Goal: Task Accomplishment & Management: Complete application form

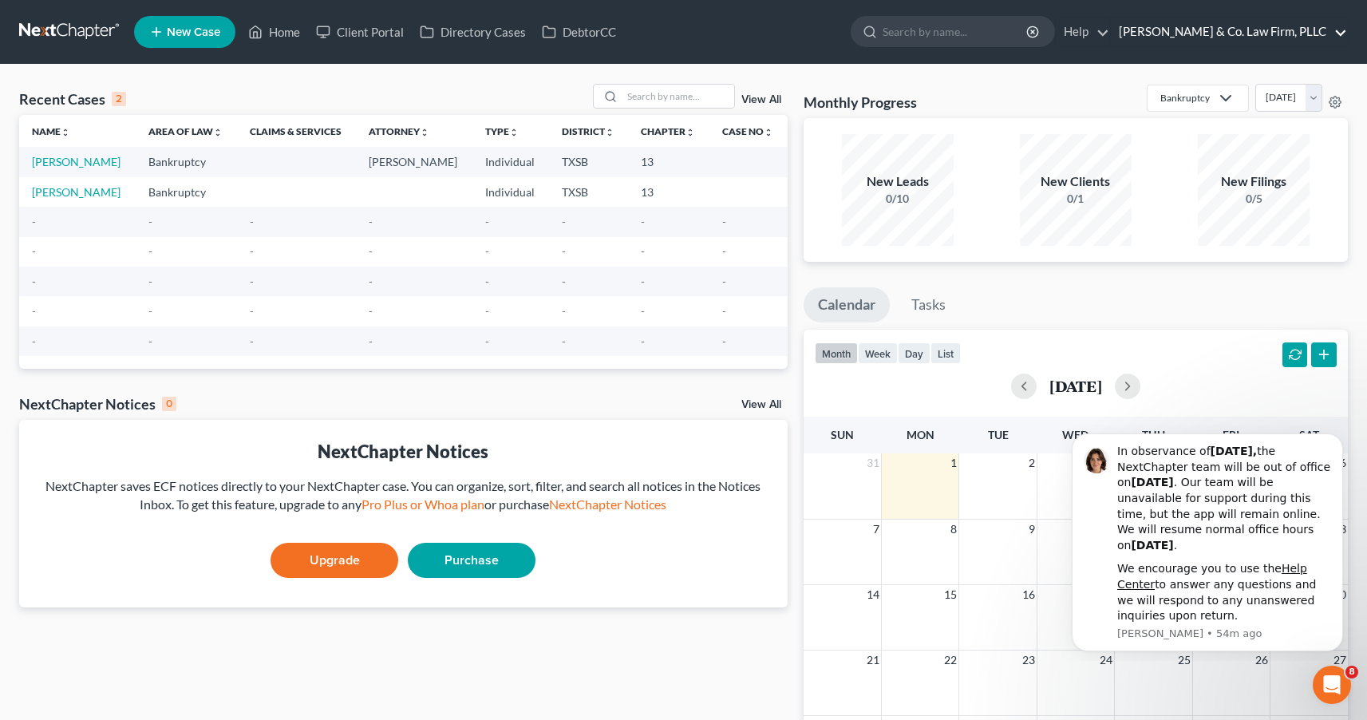
click at [1236, 34] on link "[PERSON_NAME] & Co. Law Firm, PLLC" at bounding box center [1229, 32] width 236 height 29
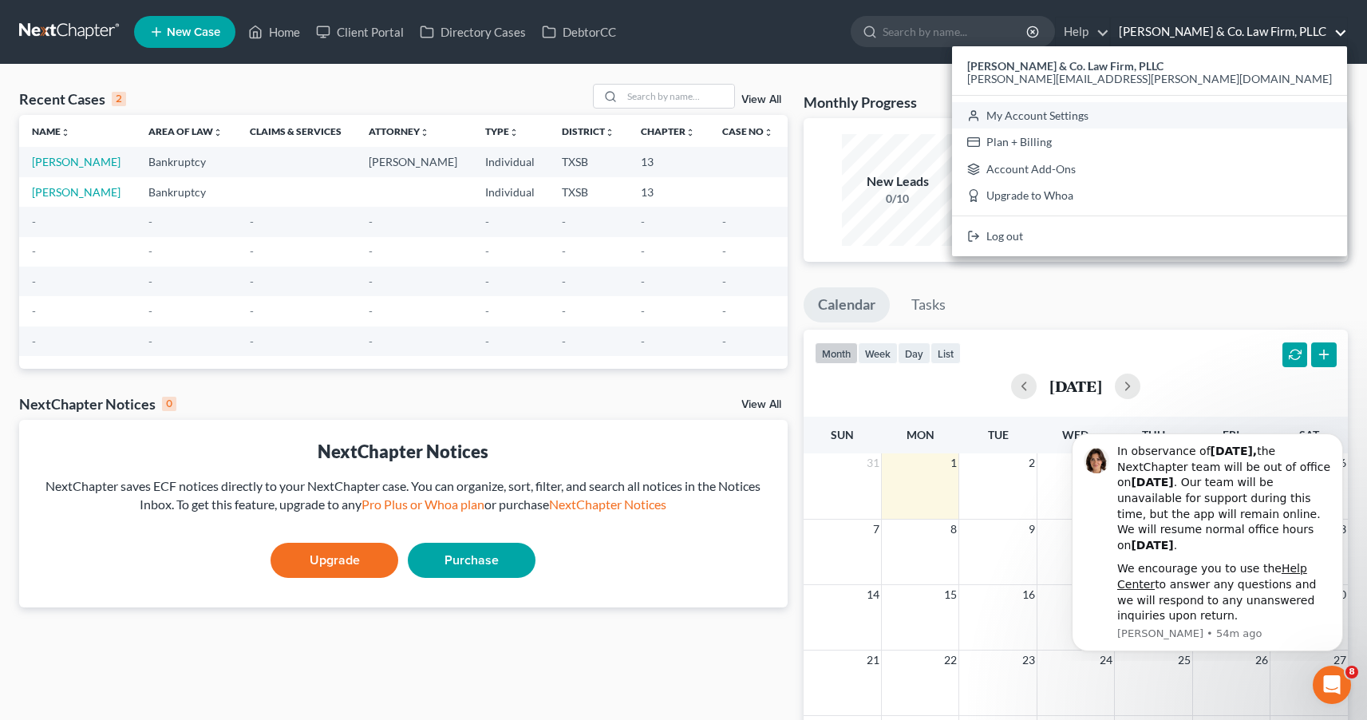
click at [1213, 115] on link "My Account Settings" at bounding box center [1149, 115] width 395 height 27
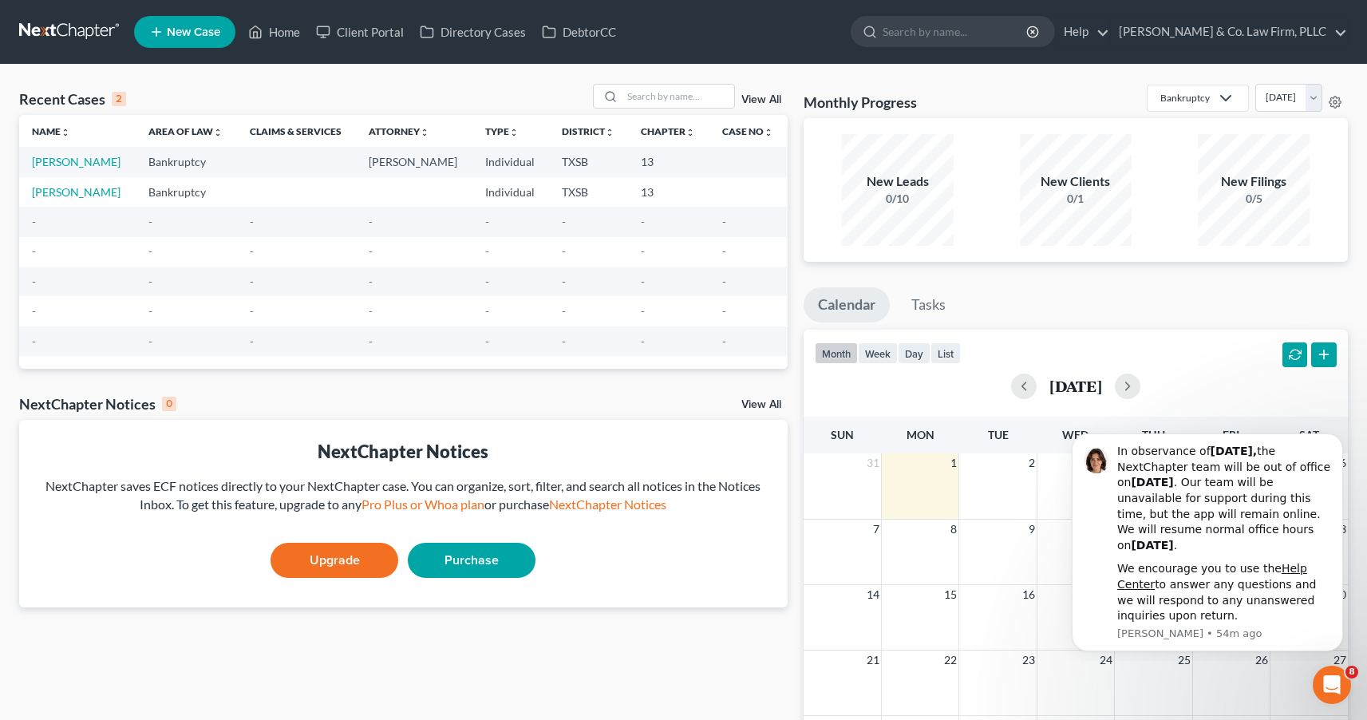
select select "23"
select select "45"
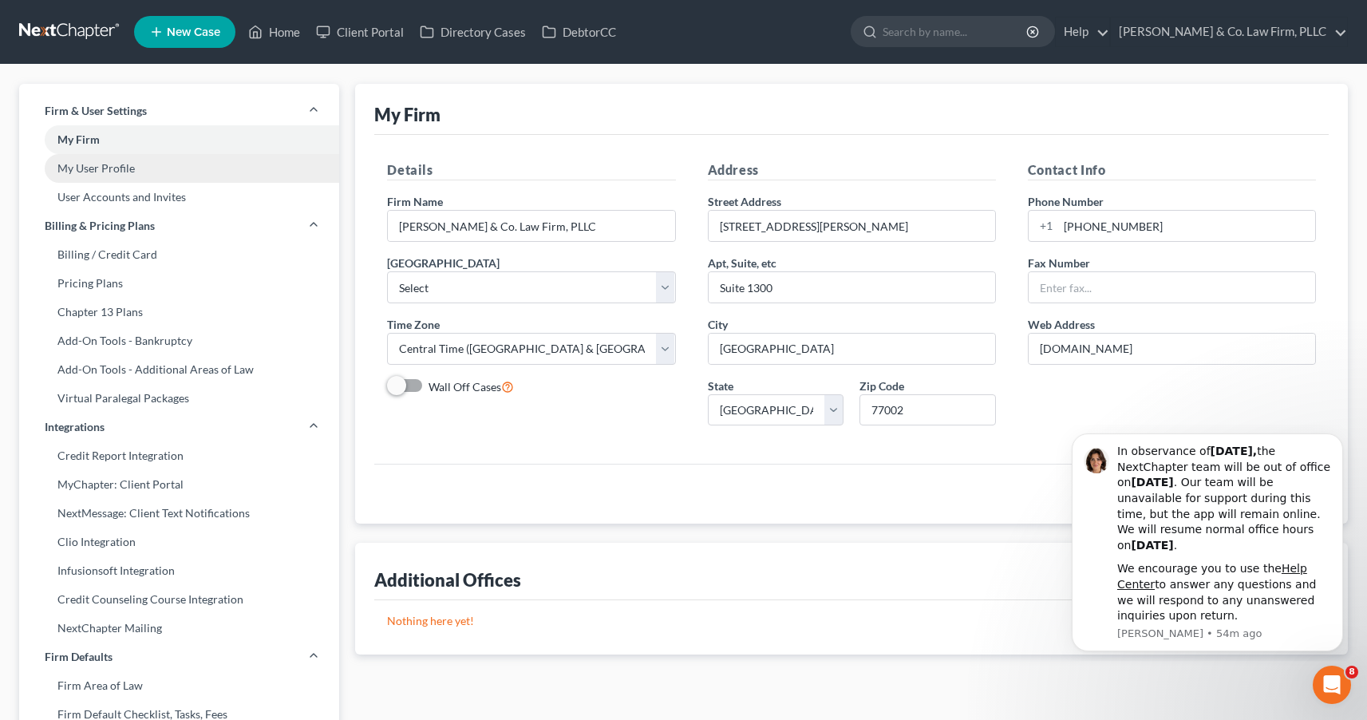
click at [96, 163] on link "My User Profile" at bounding box center [179, 168] width 320 height 29
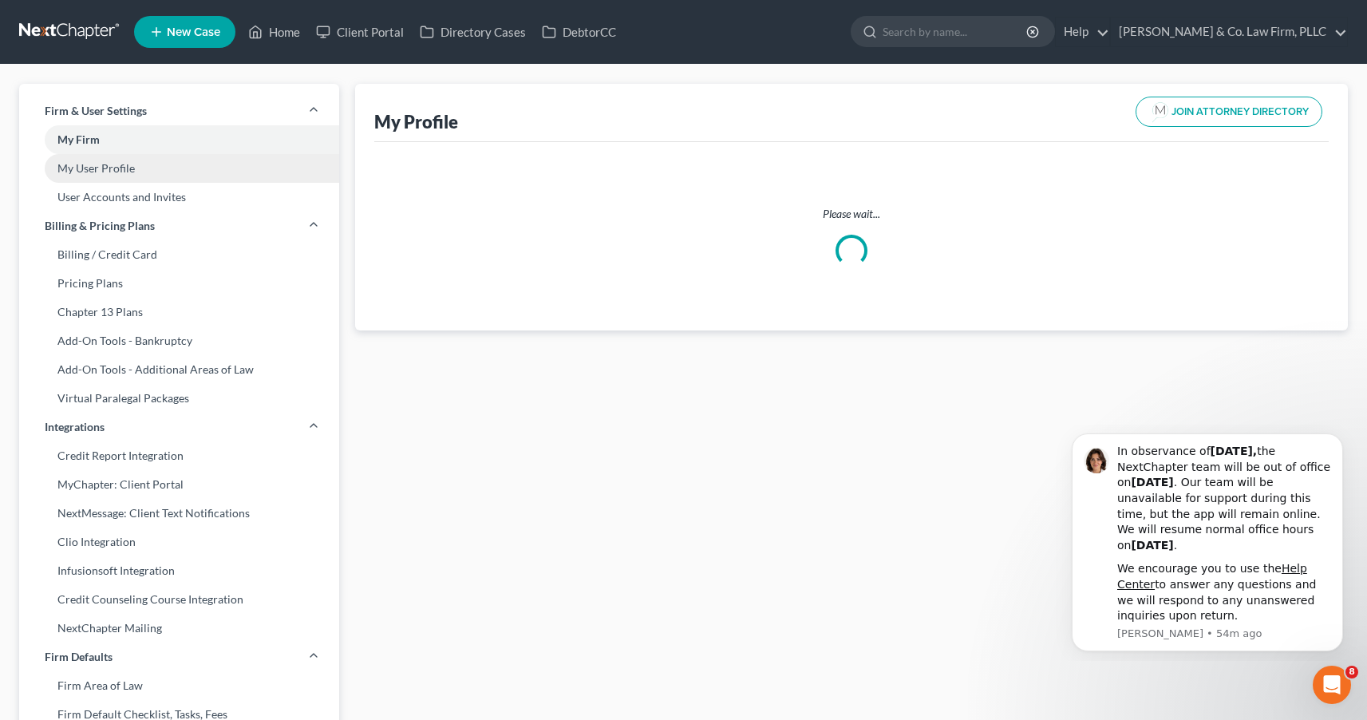
select select "45"
select select "attorney"
select select "1"
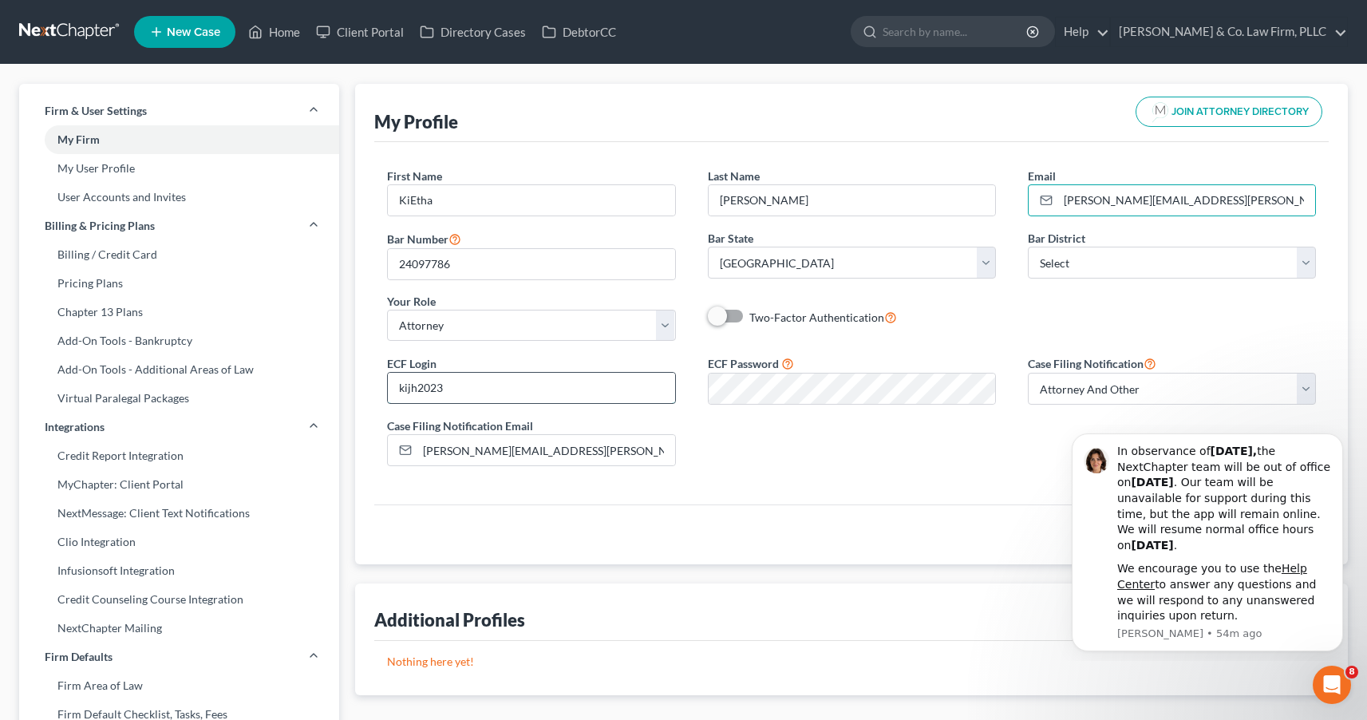
click at [473, 392] on input "kijh2023" at bounding box center [531, 388] width 287 height 30
drag, startPoint x: 456, startPoint y: 382, endPoint x: 357, endPoint y: 386, distance: 99.0
click at [357, 386] on div "My Profile JOIN ATTORNEY DIRECTORY First Name * KiEtha Last Name * Hamilton Ema…" at bounding box center [851, 324] width 993 height 481
paste input "charlesaherbert"
type input "charlesaherbert"
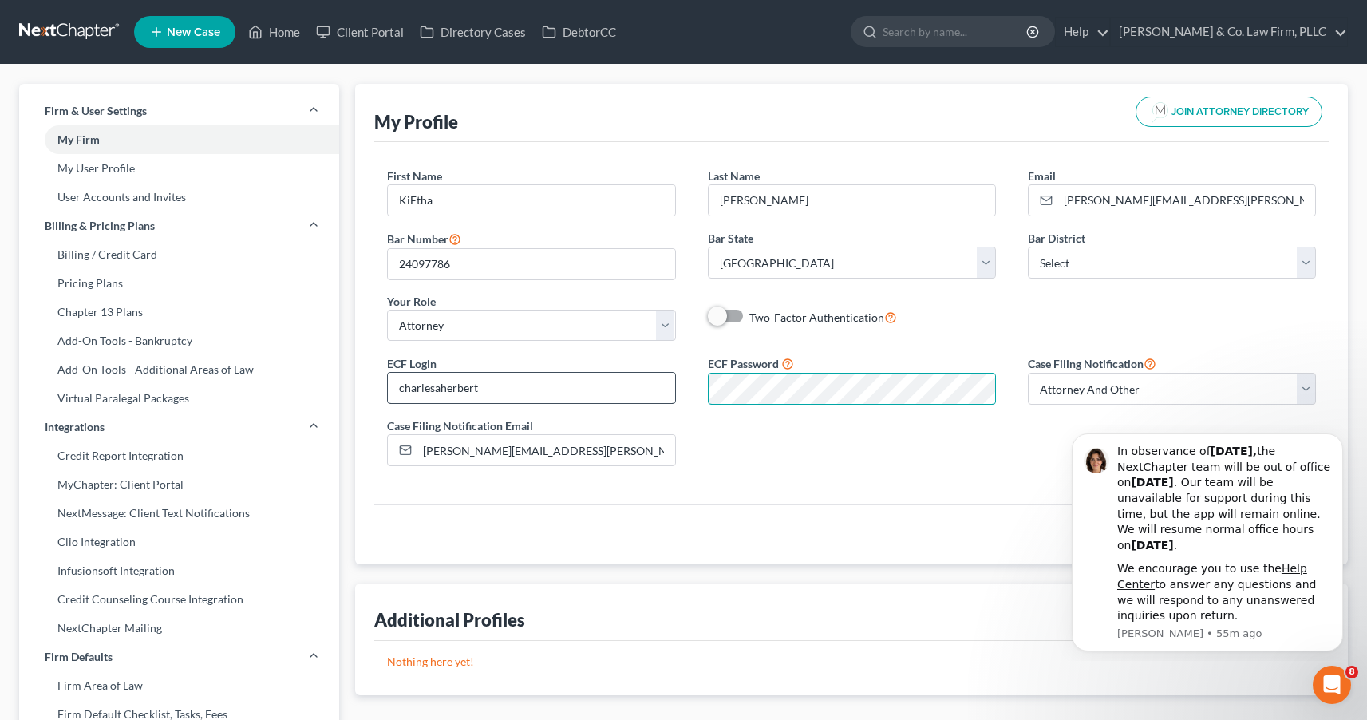
click at [585, 394] on div "ECF Login charlesaherbert ECF Password Case Filing Notification Select Attorney…" at bounding box center [851, 416] width 961 height 125
click at [682, 384] on div "ECF Login charlesaherbert ECF Password Case Filing Notification Select Attorney…" at bounding box center [851, 416] width 961 height 125
click at [673, 386] on div "ECF Login charlesaherbert ECF Password Case Filing Notification Select Attorney…" at bounding box center [851, 416] width 961 height 125
click at [968, 455] on div "ECF Login charlesaherbert ECF Password Case Filing Notification Select Attorney…" at bounding box center [851, 416] width 961 height 125
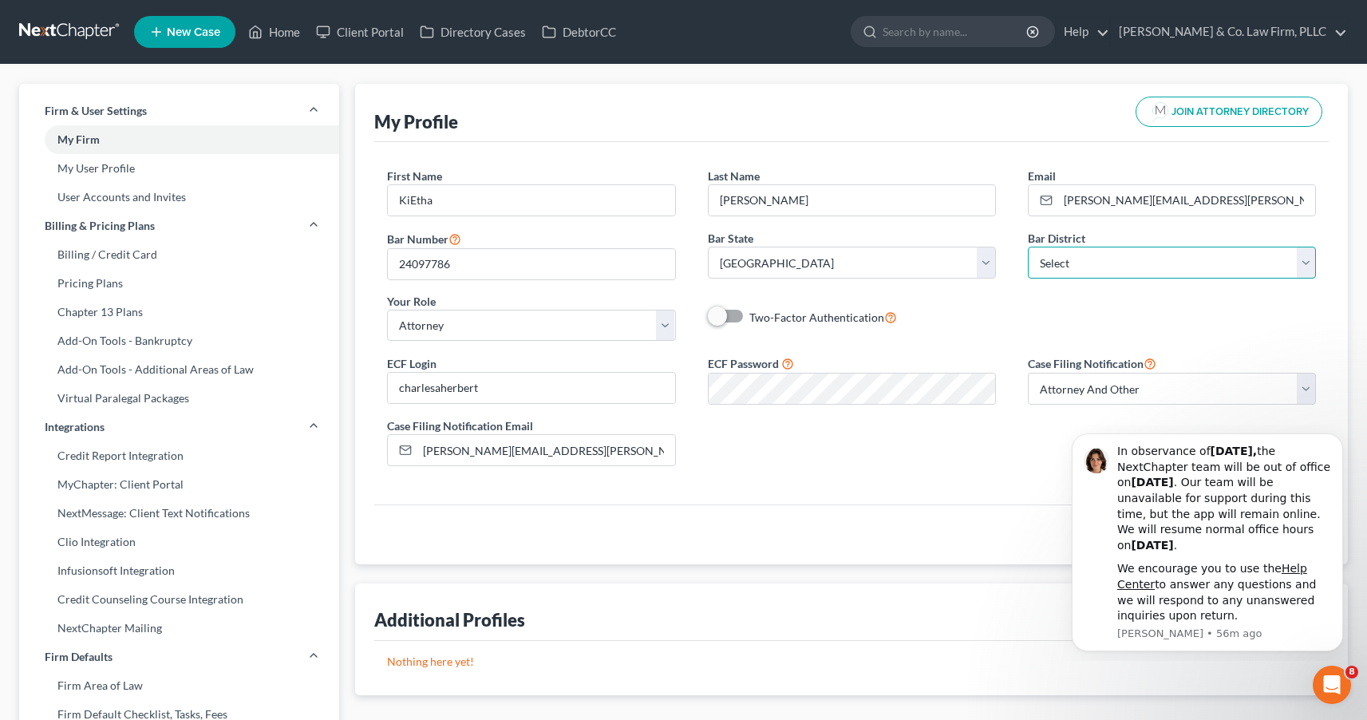
select select "79"
click at [961, 465] on div "ECF Login charlesaherbert ECF Password Case Filing Notification Select Attorney…" at bounding box center [851, 416] width 961 height 125
click at [1339, 443] on icon "Dismiss notification" at bounding box center [1339, 438] width 9 height 9
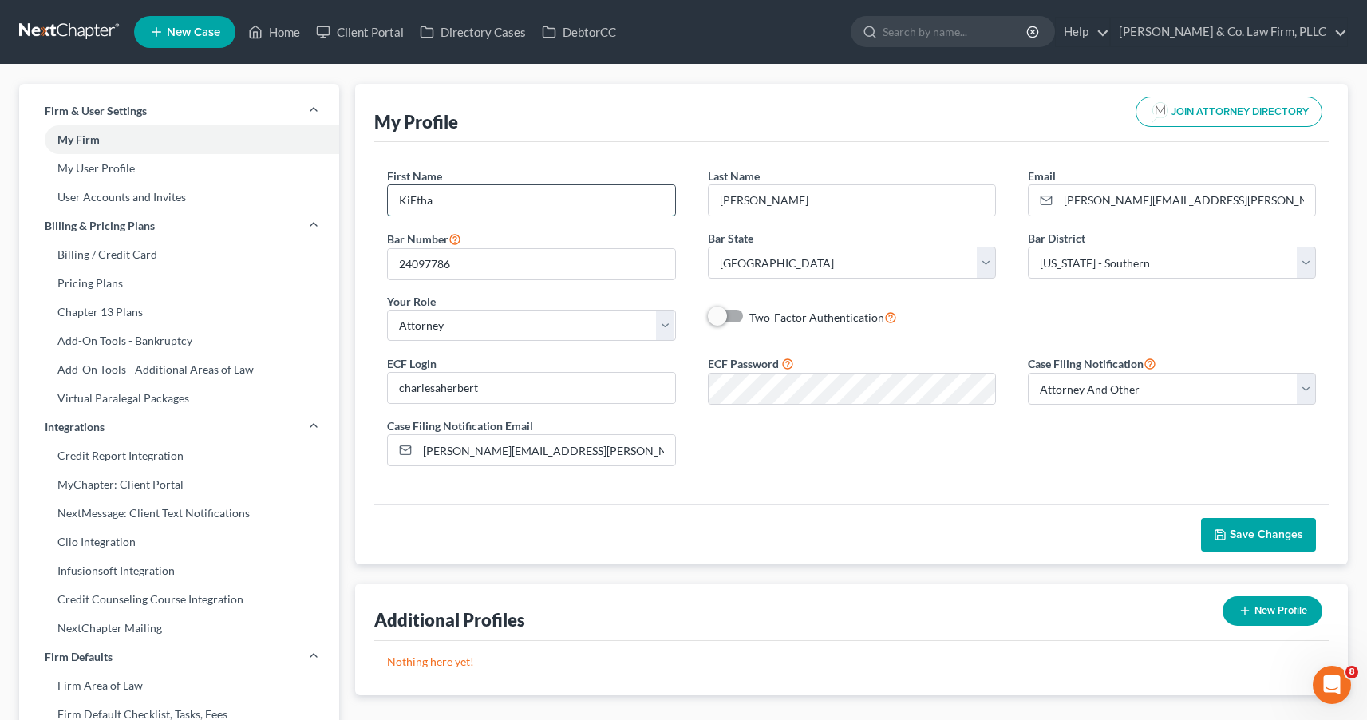
click at [498, 200] on input "KiEtha" at bounding box center [531, 200] width 287 height 30
type input "Charles"
type input "A"
type input "Herbert"
click at [1121, 202] on input "[PERSON_NAME][EMAIL_ADDRESS][PERSON_NAME][DOMAIN_NAME]" at bounding box center [1186, 200] width 257 height 30
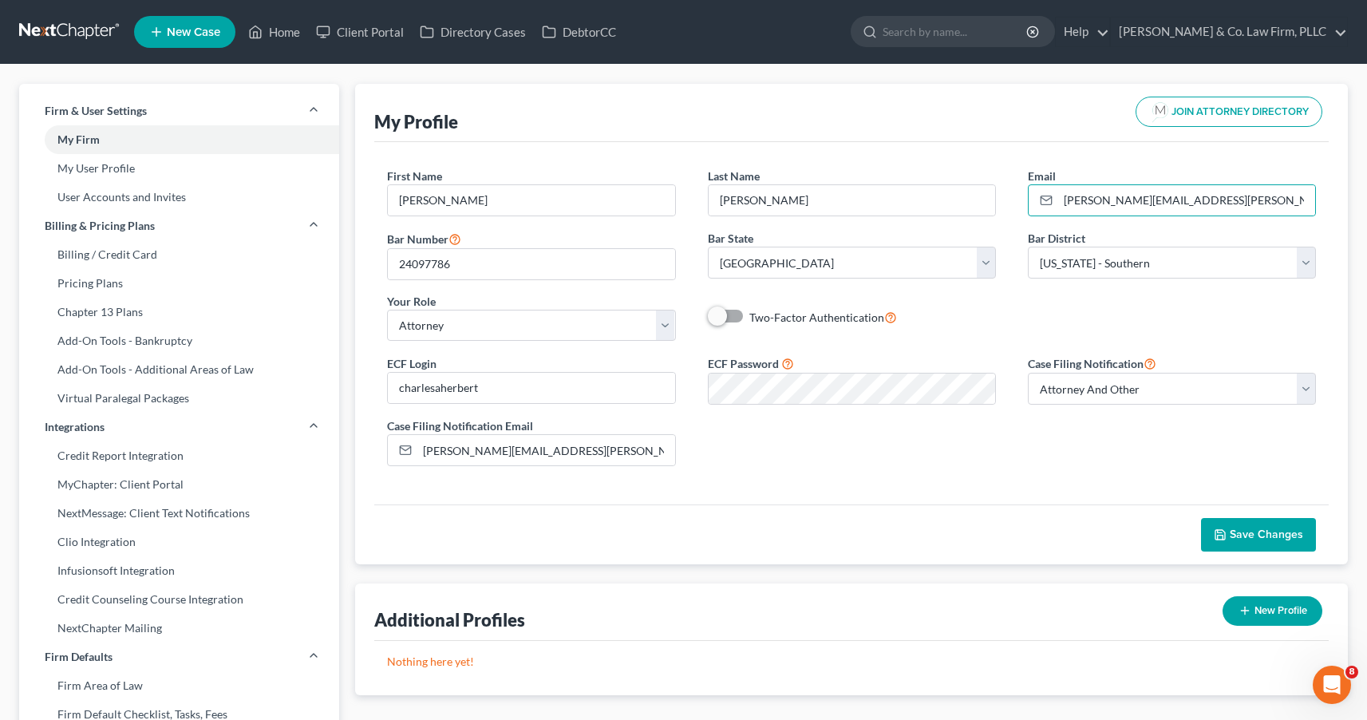
click at [1118, 161] on div "First Name * Charles Last Name * Herbert Email * kay.hamilton@law-hc.com Bar Nu…" at bounding box center [851, 323] width 955 height 362
drag, startPoint x: 496, startPoint y: 267, endPoint x: 382, endPoint y: 260, distance: 115.2
click at [380, 260] on div "Bar Number 24097786" at bounding box center [531, 254] width 320 height 51
type input "00789363"
click at [841, 493] on div "First Name * Charles Last Name * Herbert Email * kay.hamilton@law-hc.com Bar Nu…" at bounding box center [851, 323] width 955 height 362
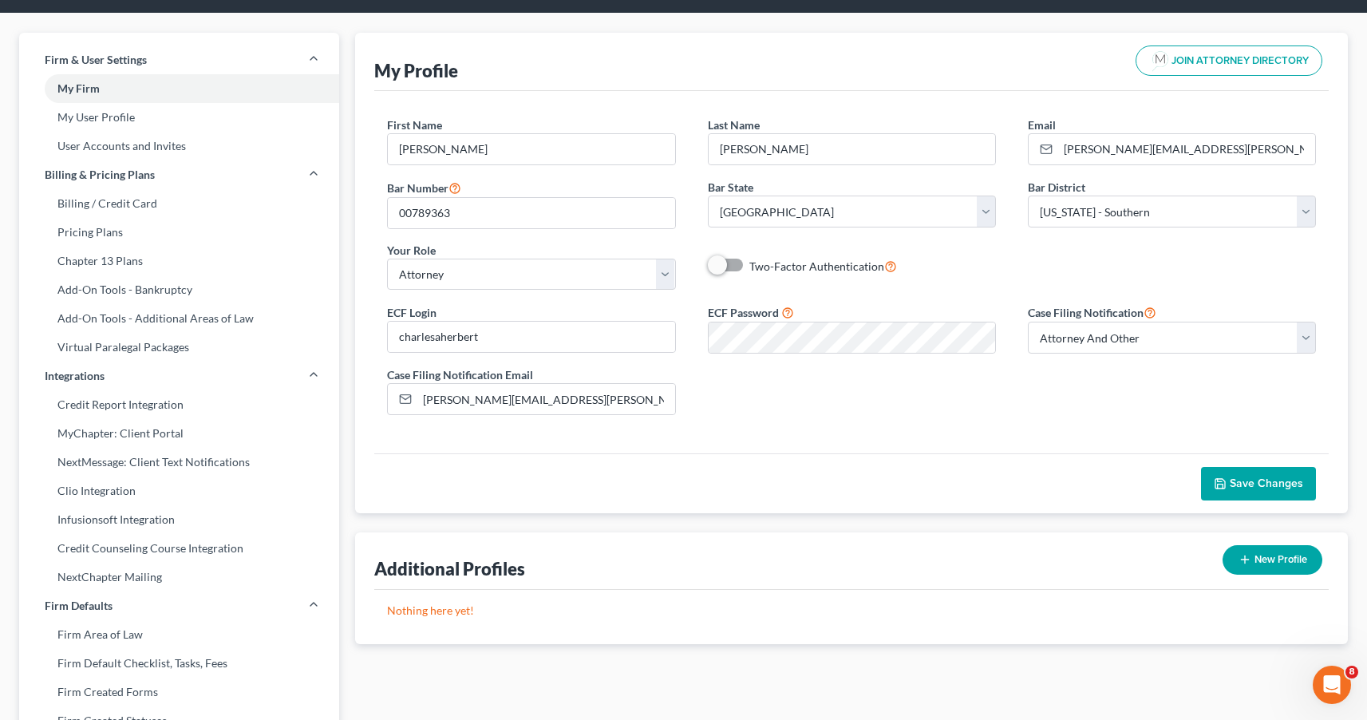
scroll to position [54, 0]
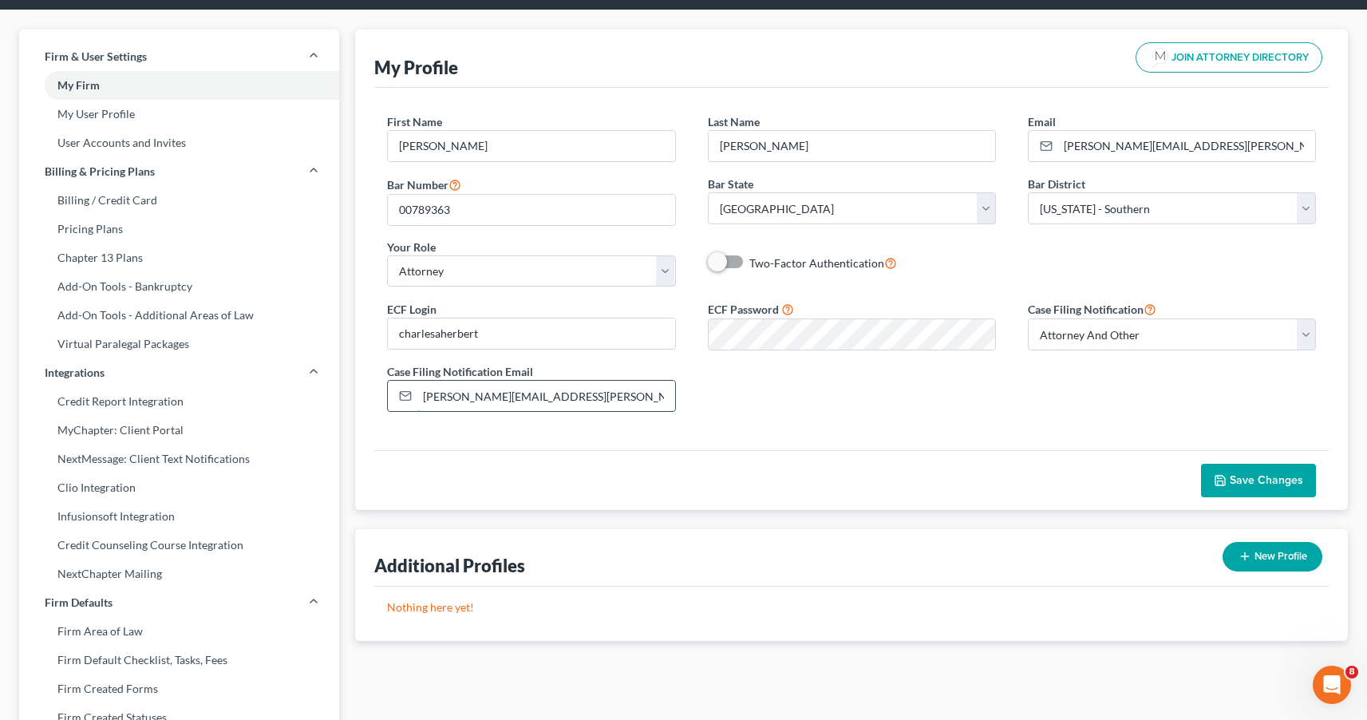
click at [492, 400] on input "[PERSON_NAME][EMAIL_ADDRESS][PERSON_NAME][DOMAIN_NAME]" at bounding box center [545, 396] width 257 height 30
click at [752, 408] on div "ECF Login charlesaherbert ECF Password Case Filing Notification Select Attorney…" at bounding box center [851, 361] width 961 height 125
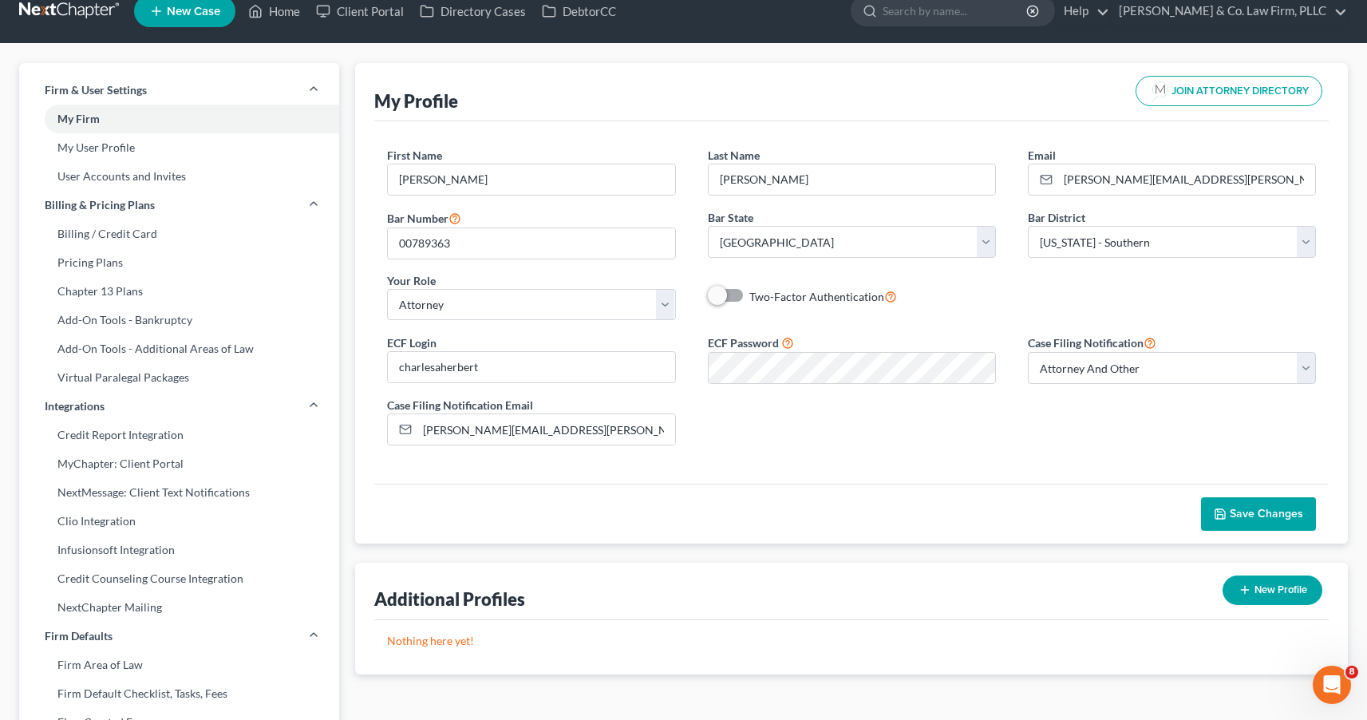
scroll to position [6, 0]
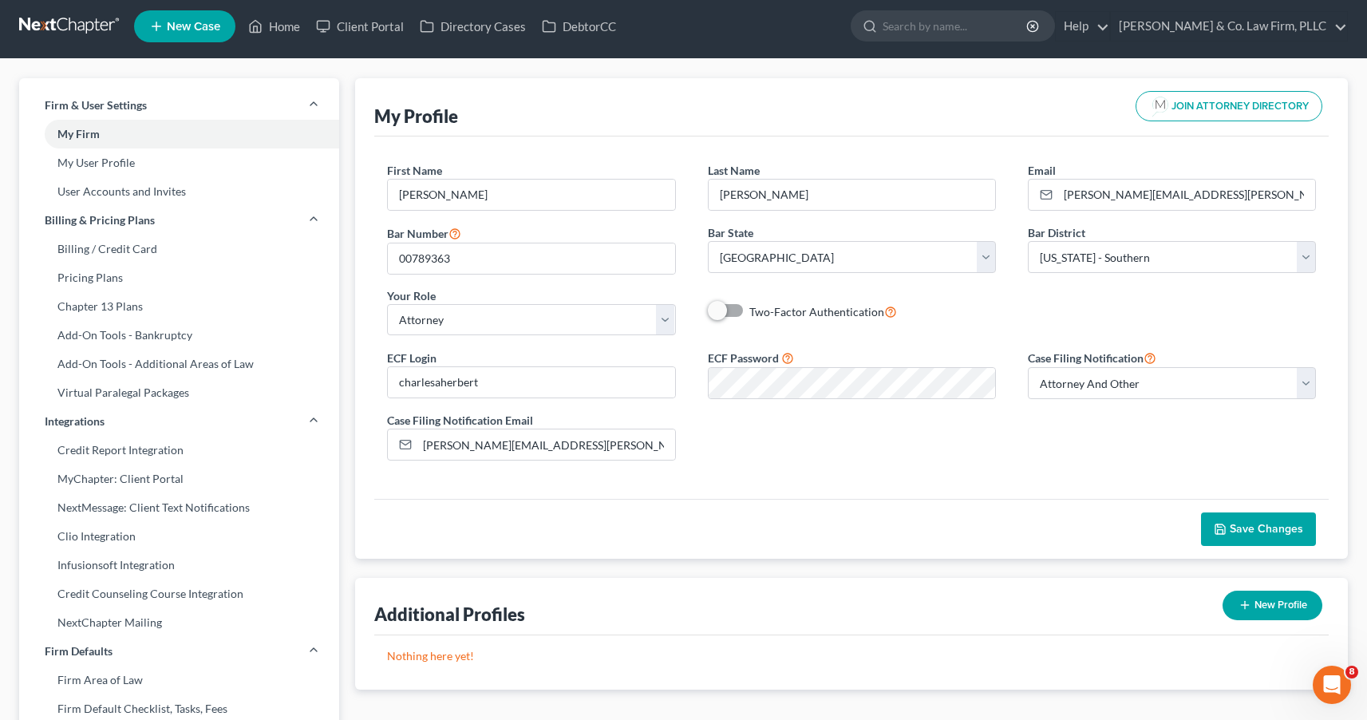
click at [1250, 526] on span "Save Changes" at bounding box center [1266, 529] width 73 height 14
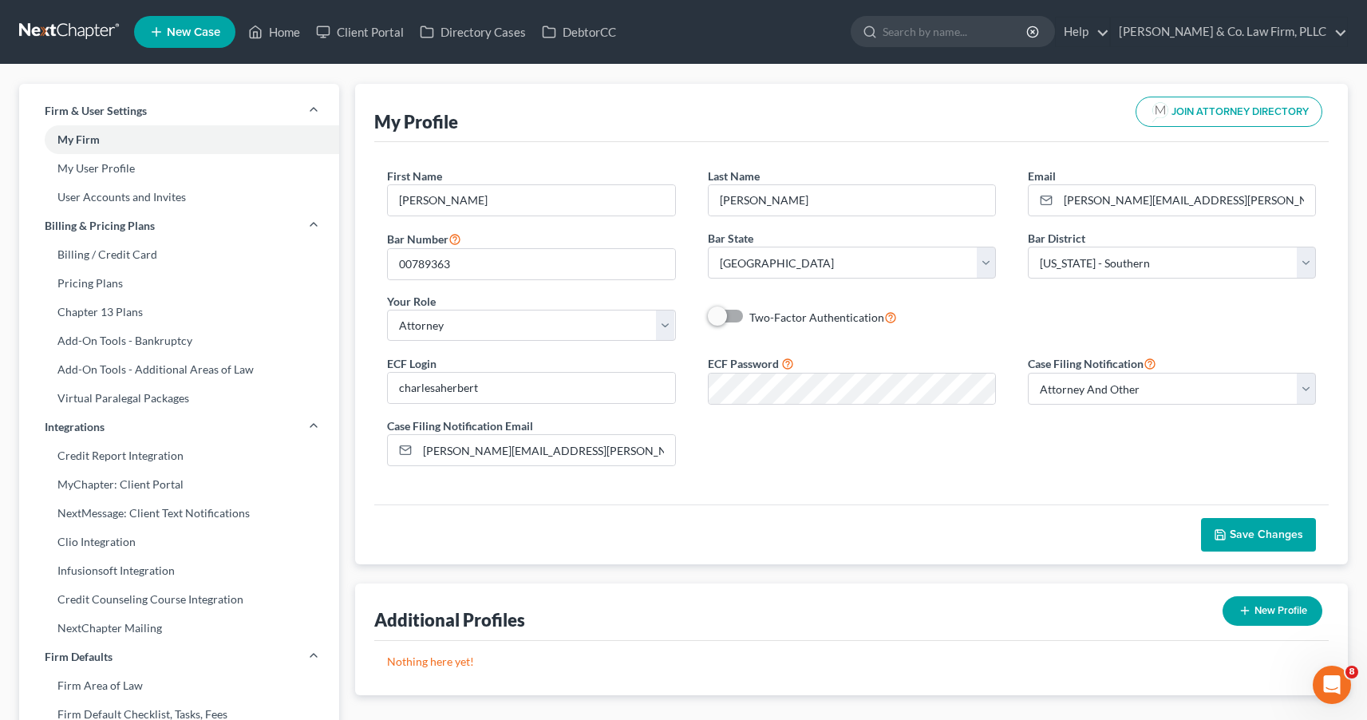
scroll to position [0, 0]
click at [80, 26] on link at bounding box center [70, 32] width 102 height 29
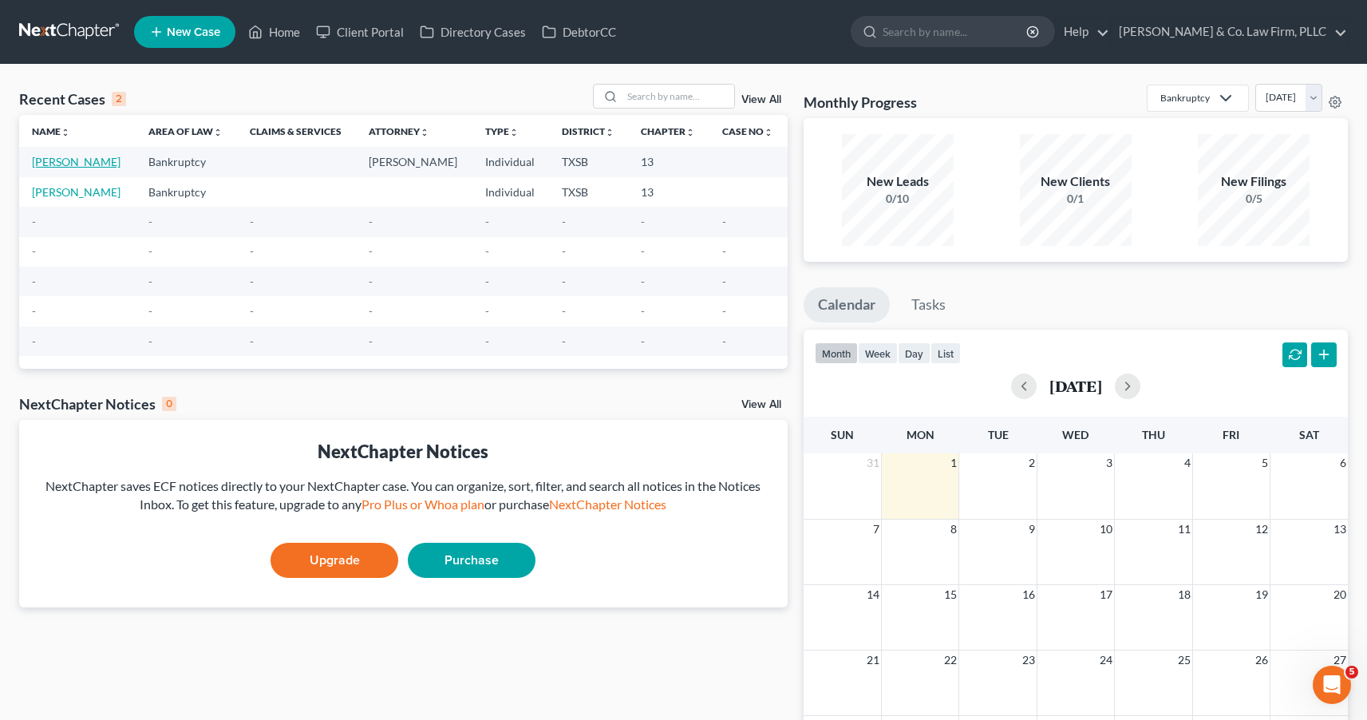
click at [84, 156] on link "[PERSON_NAME]" at bounding box center [76, 162] width 89 height 14
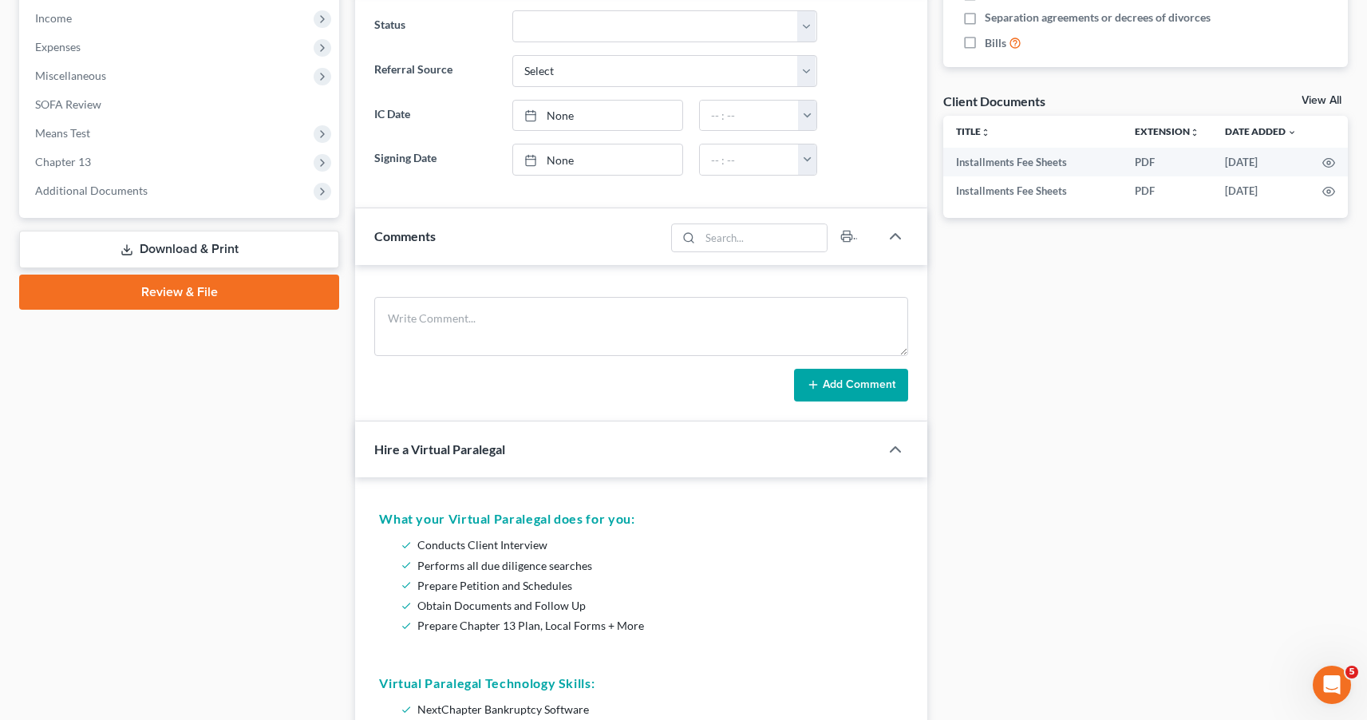
scroll to position [433, 0]
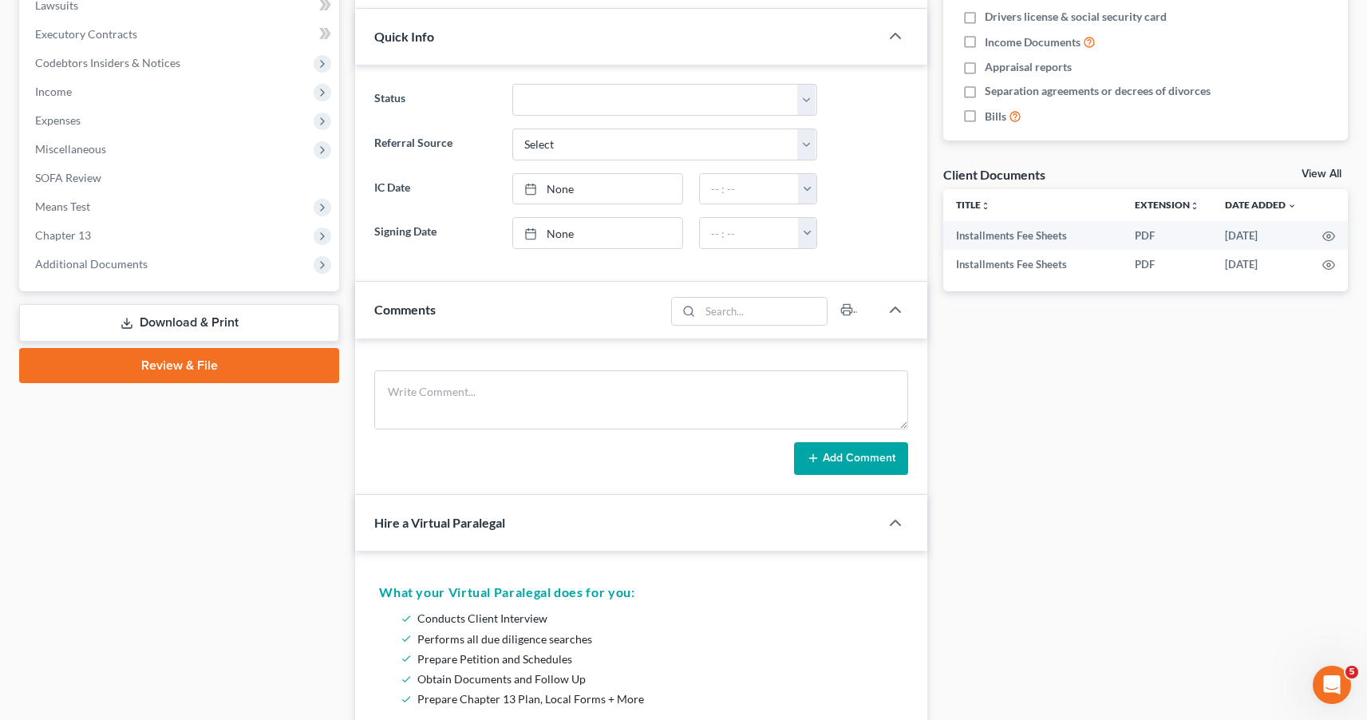
click at [212, 367] on link "Review & File" at bounding box center [179, 365] width 320 height 35
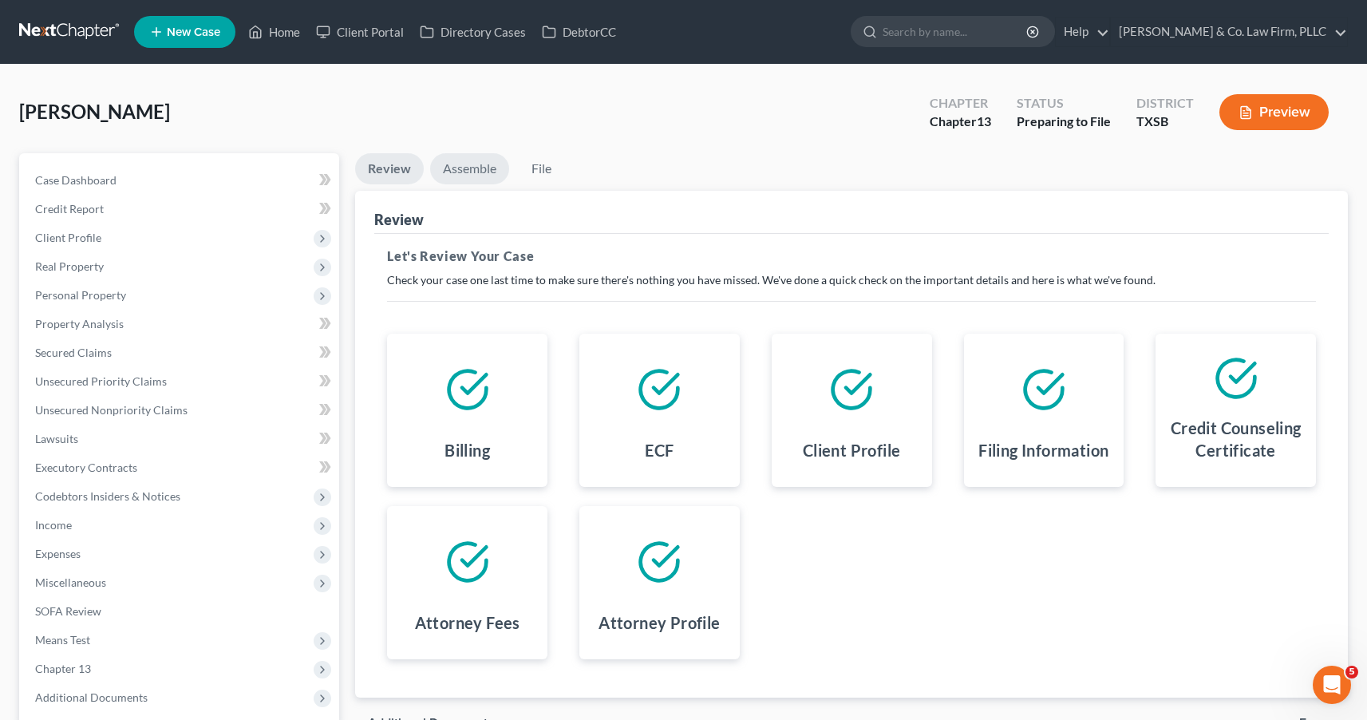
click at [467, 171] on link "Assemble" at bounding box center [469, 168] width 79 height 31
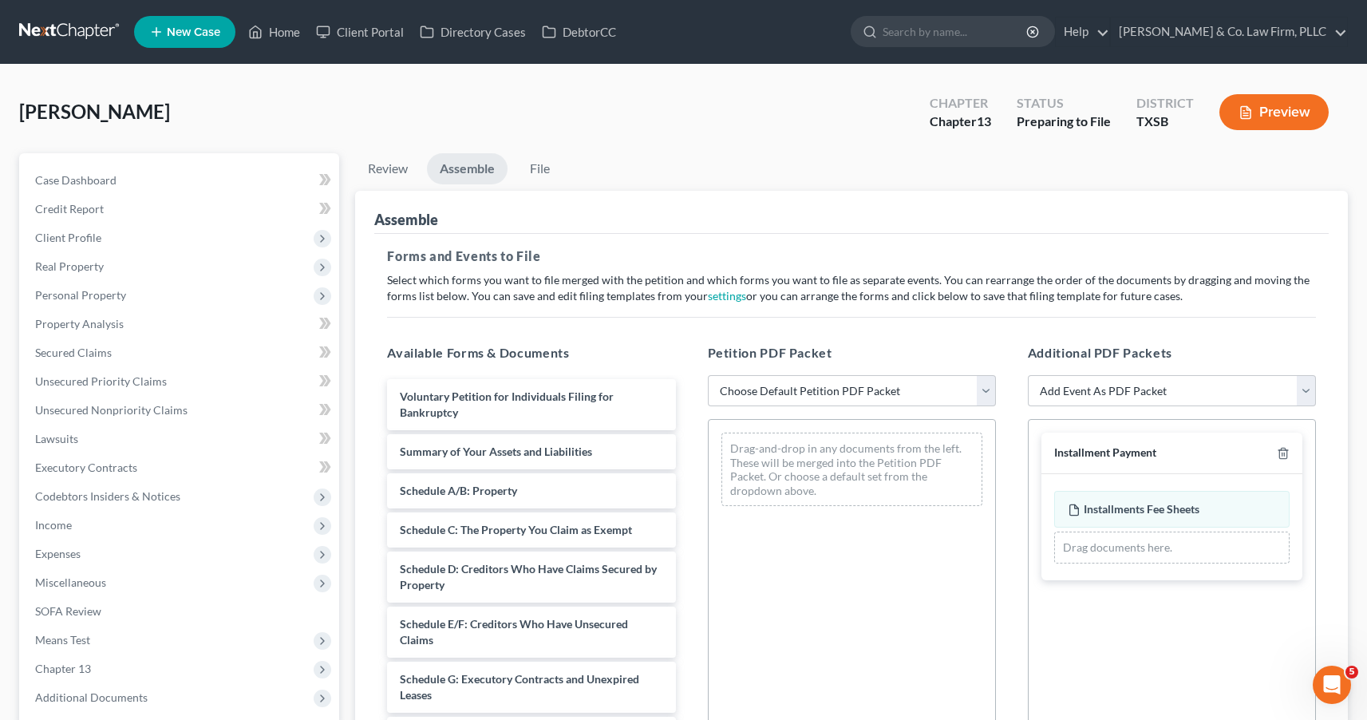
scroll to position [92, 0]
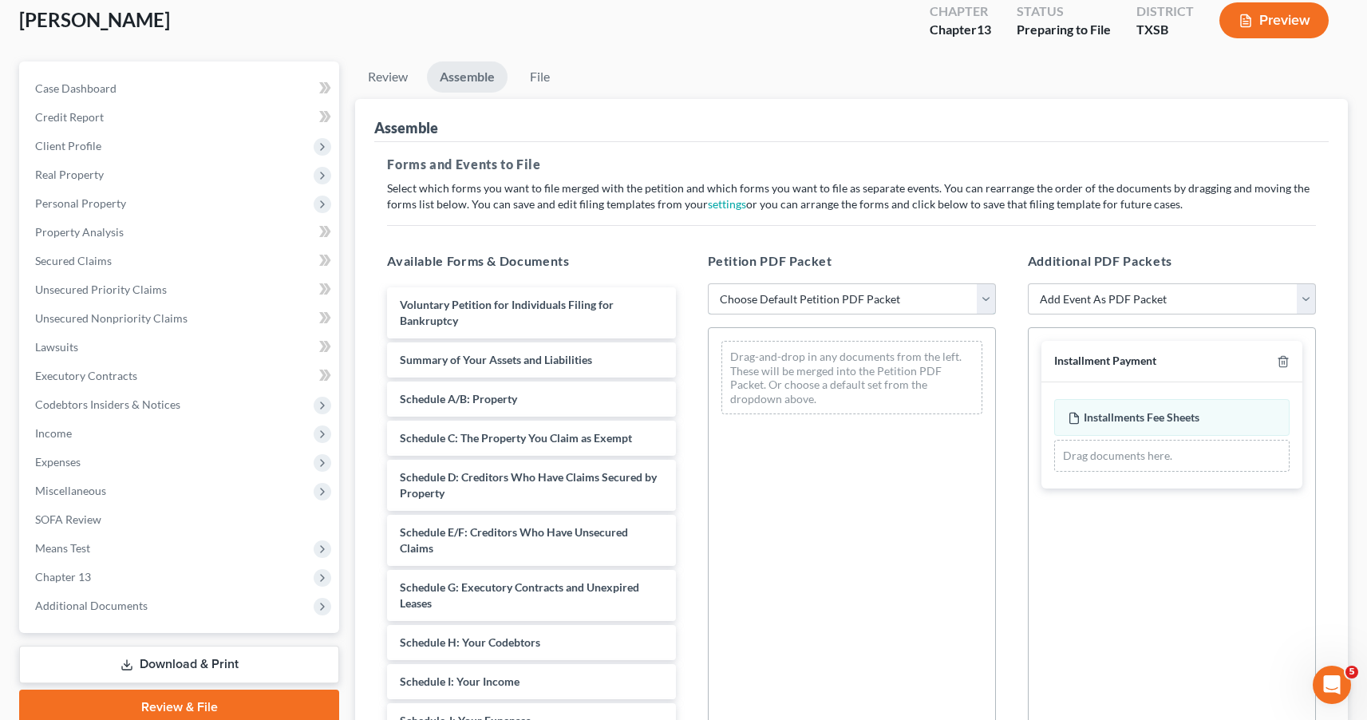
select select "1"
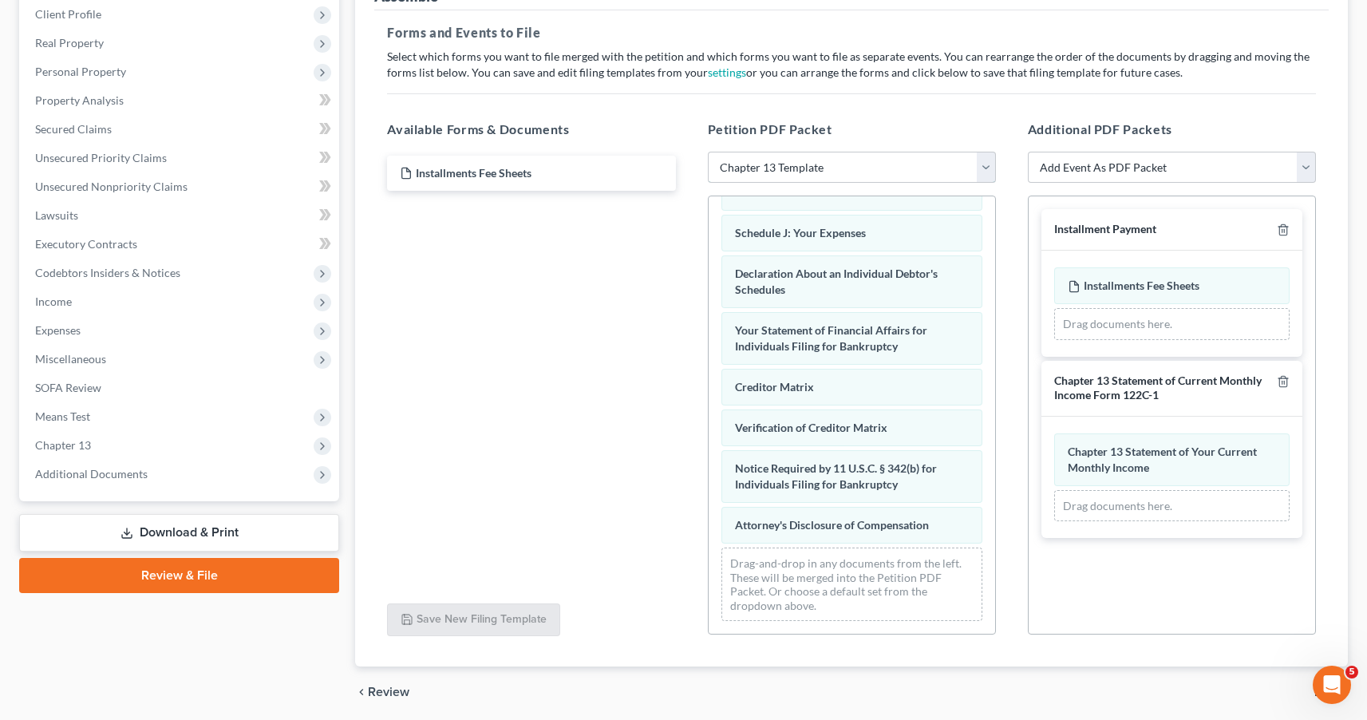
scroll to position [234, 0]
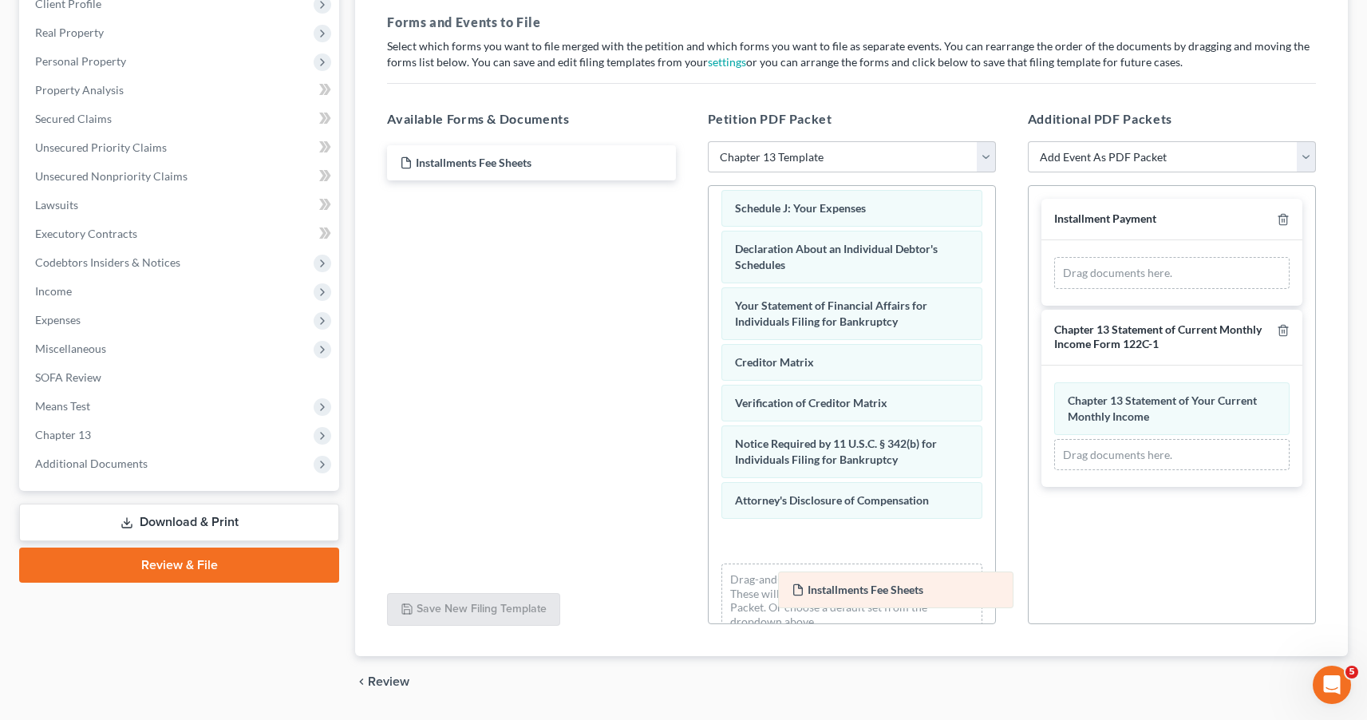
drag, startPoint x: 1103, startPoint y: 275, endPoint x: 826, endPoint y: 589, distance: 419.1
click at [1054, 289] on div "Installments Fee Sheets Amended Installments Fee Sheets Installments Fee Sheets…" at bounding box center [1171, 273] width 235 height 32
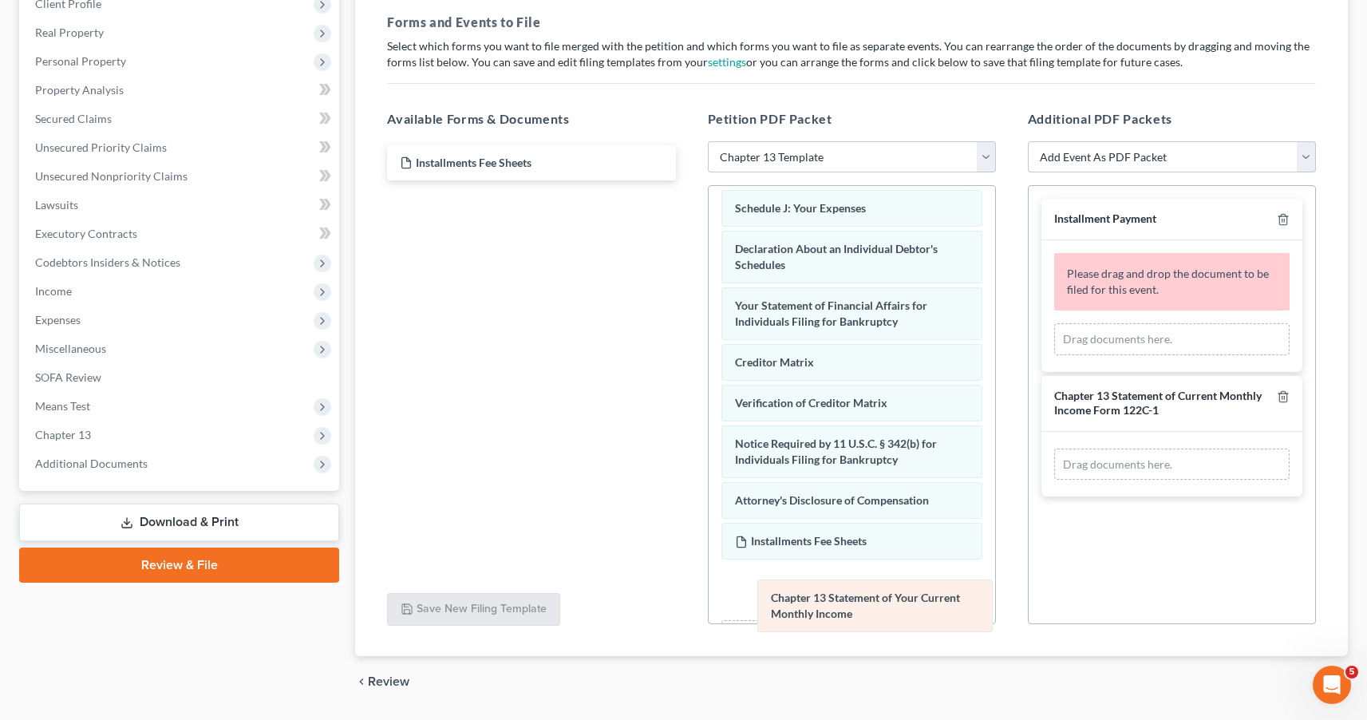
drag, startPoint x: 1133, startPoint y: 478, endPoint x: 836, endPoint y: 611, distance: 325.5
click at [1054, 481] on div "Chapter 13 Statement of Your Current Monthly Income Amended Chapter 13 Statemen…" at bounding box center [1171, 465] width 235 height 32
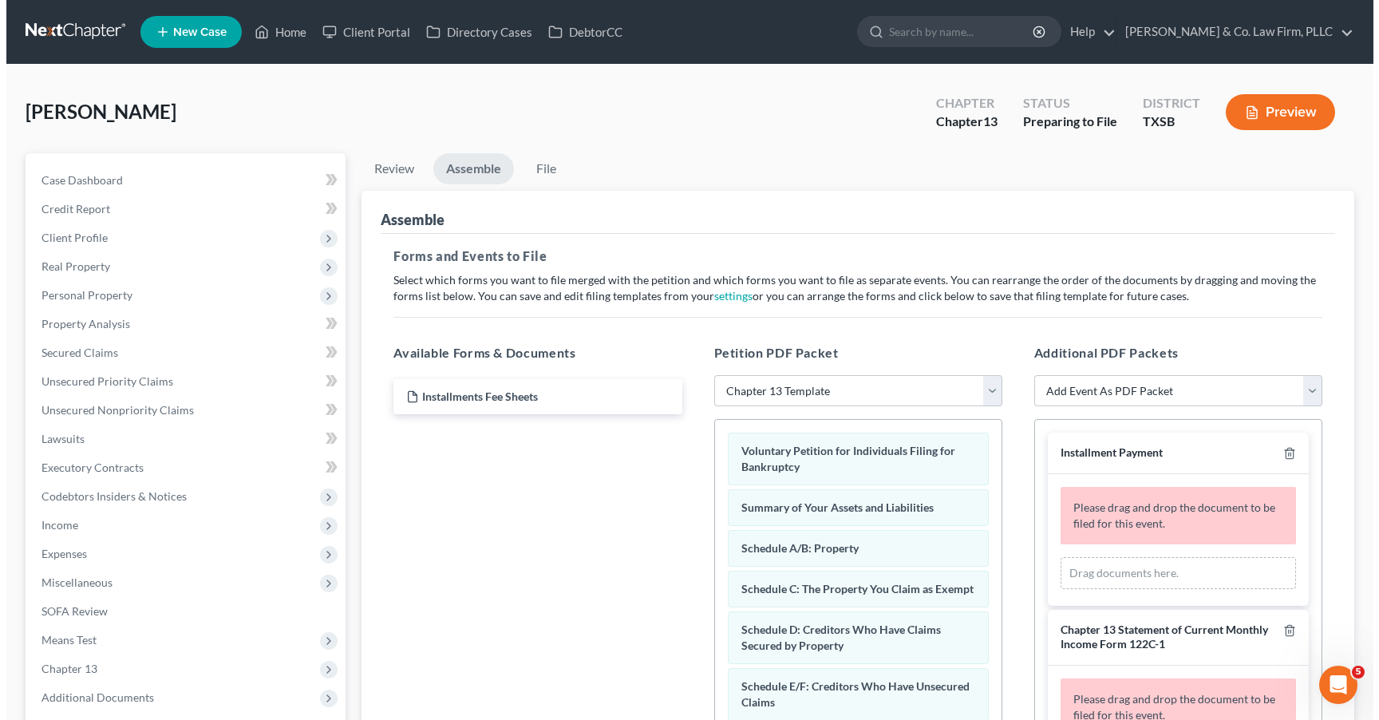
scroll to position [0, 0]
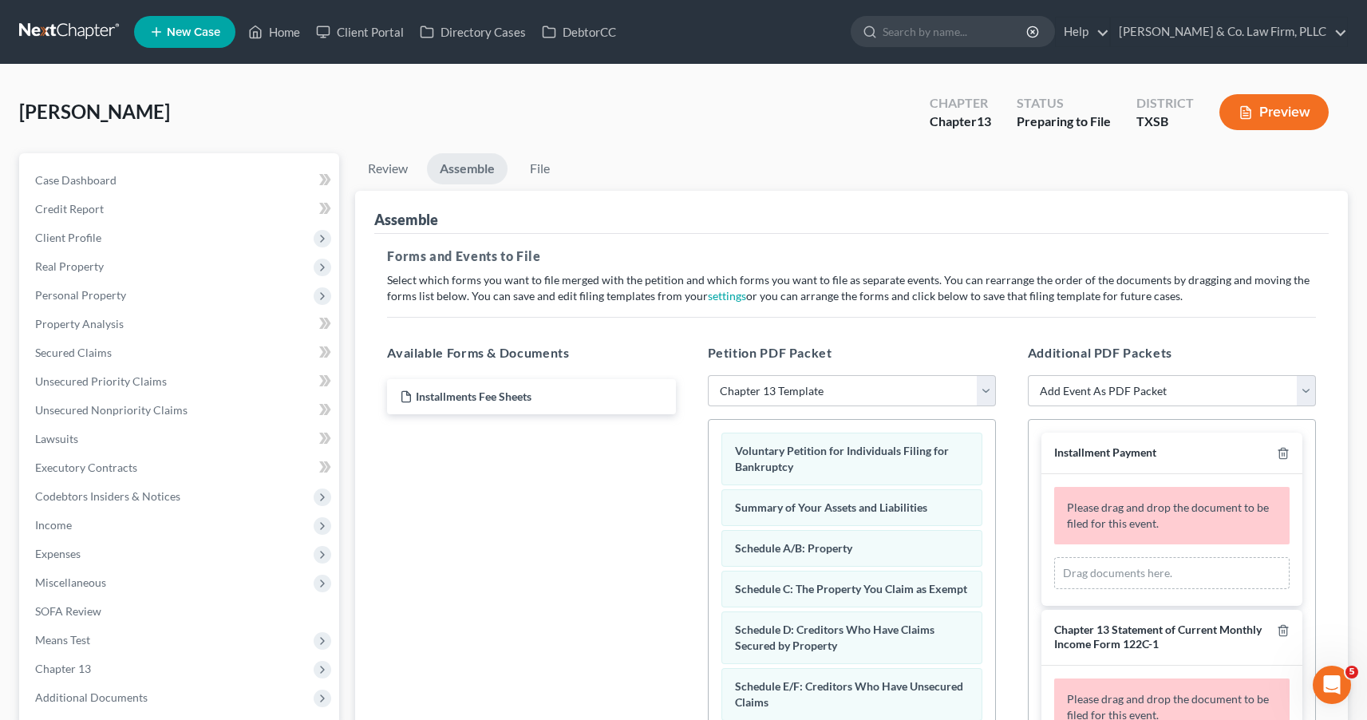
click at [1280, 123] on button "Preview" at bounding box center [1274, 112] width 109 height 36
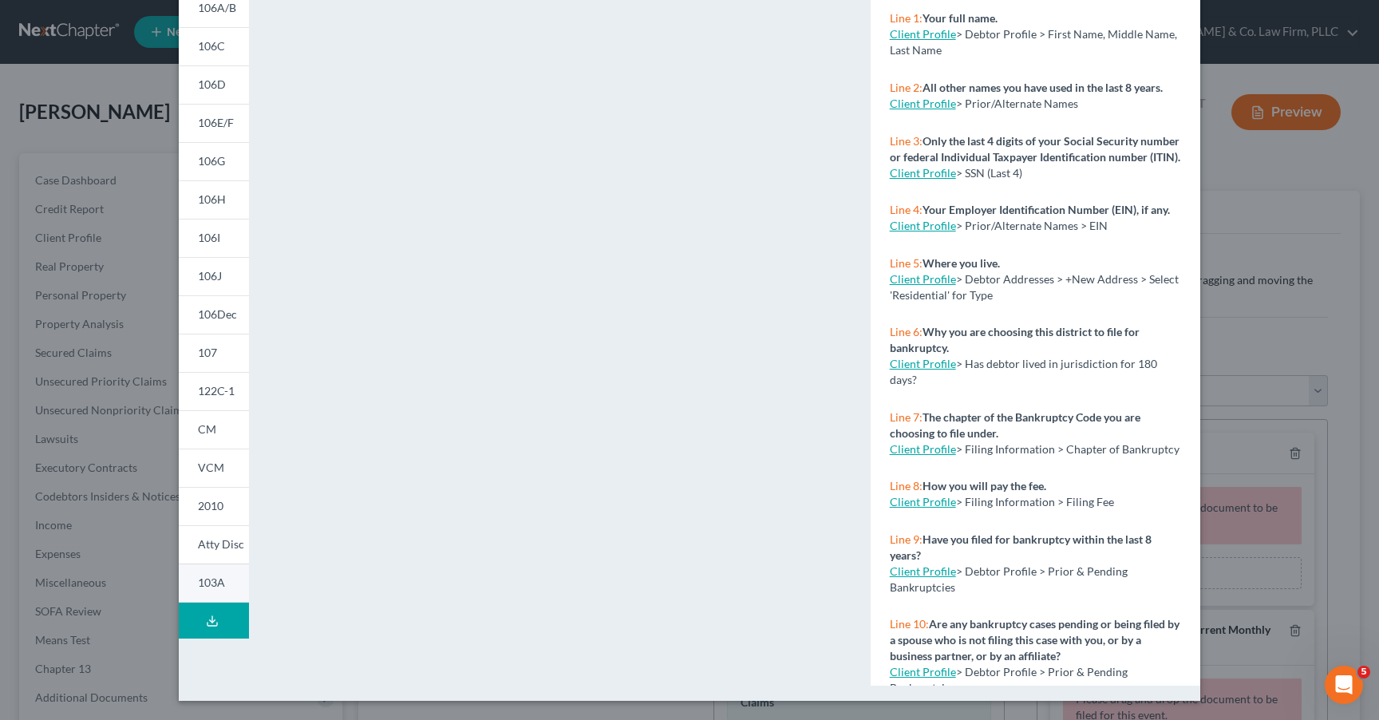
scroll to position [180, 0]
click at [209, 588] on span "103A" at bounding box center [211, 583] width 27 height 14
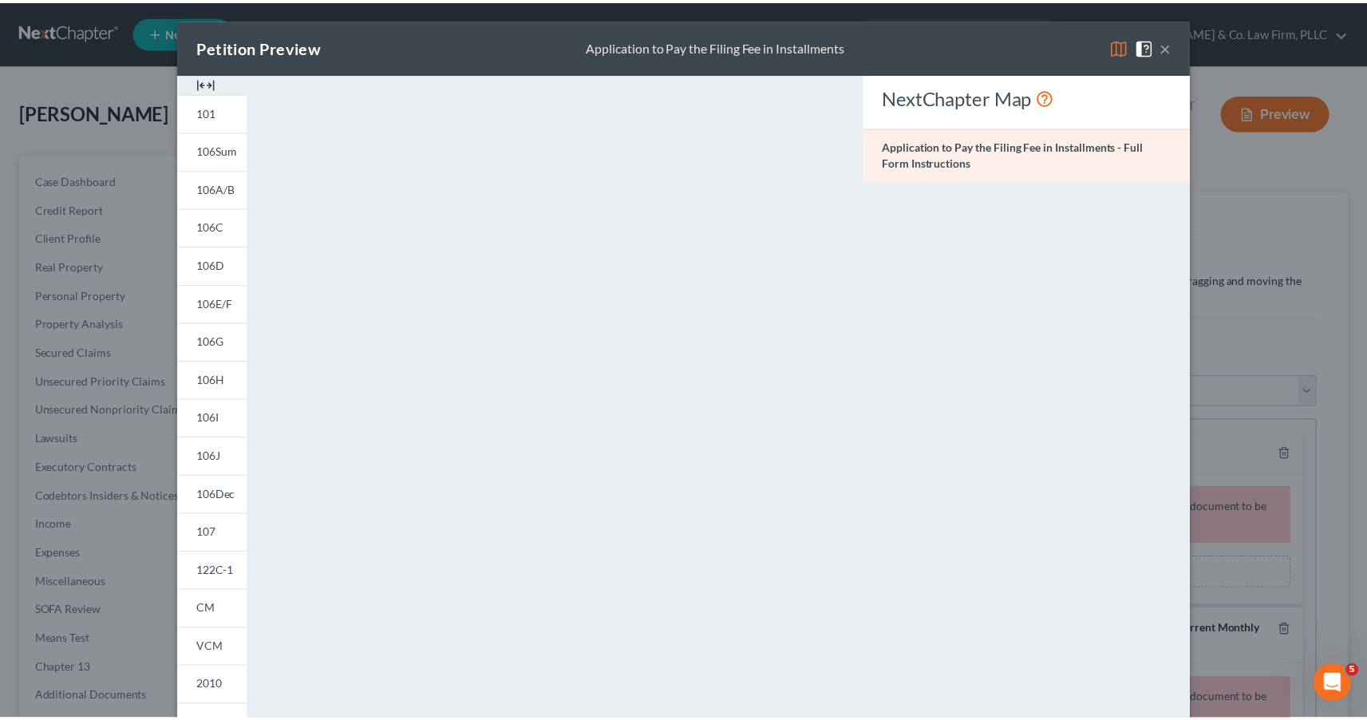
scroll to position [0, 0]
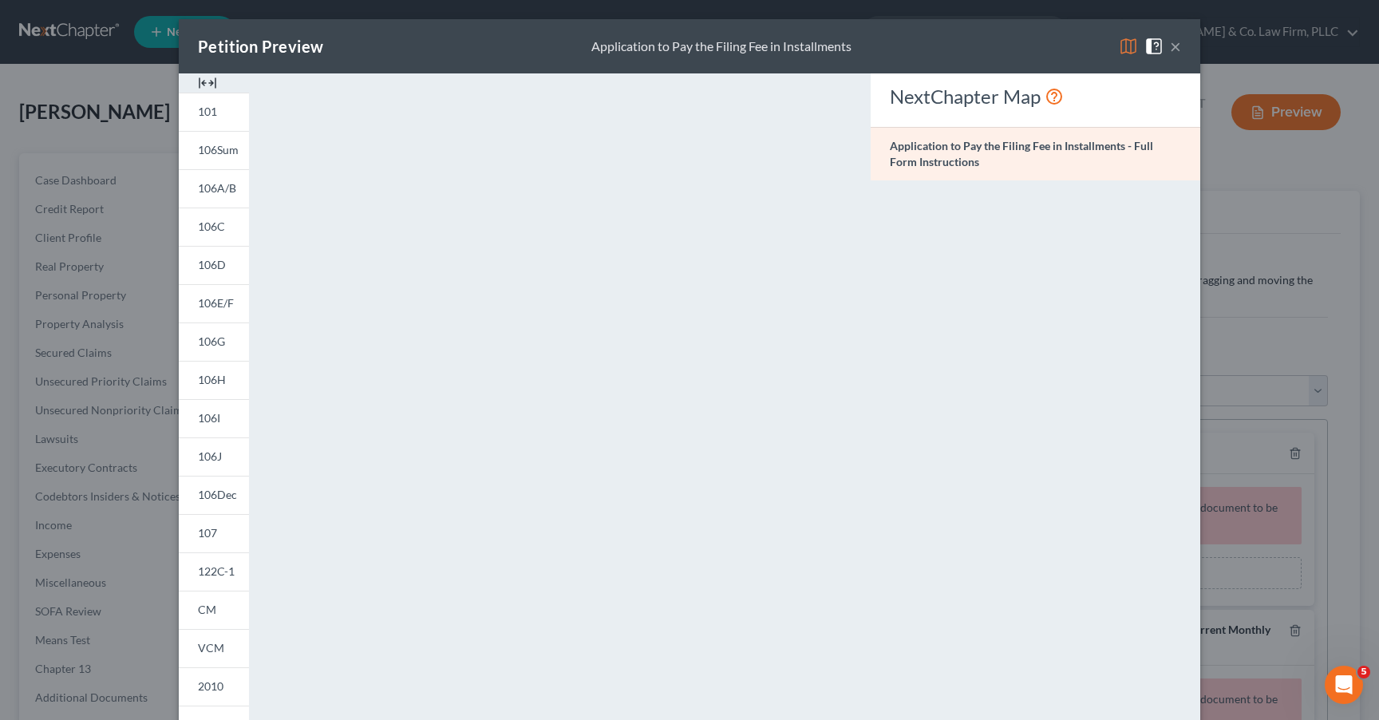
click at [1171, 42] on button "×" at bounding box center [1175, 46] width 11 height 19
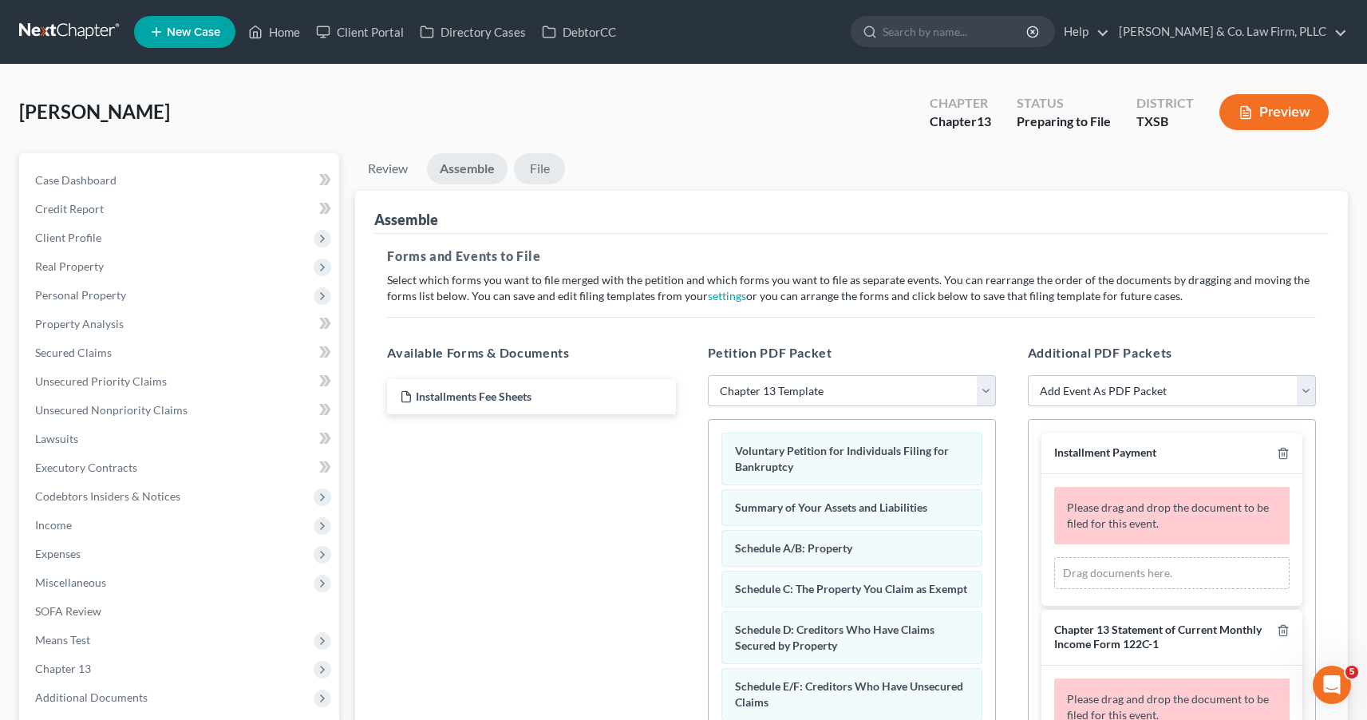
click at [542, 172] on link "File" at bounding box center [539, 168] width 51 height 31
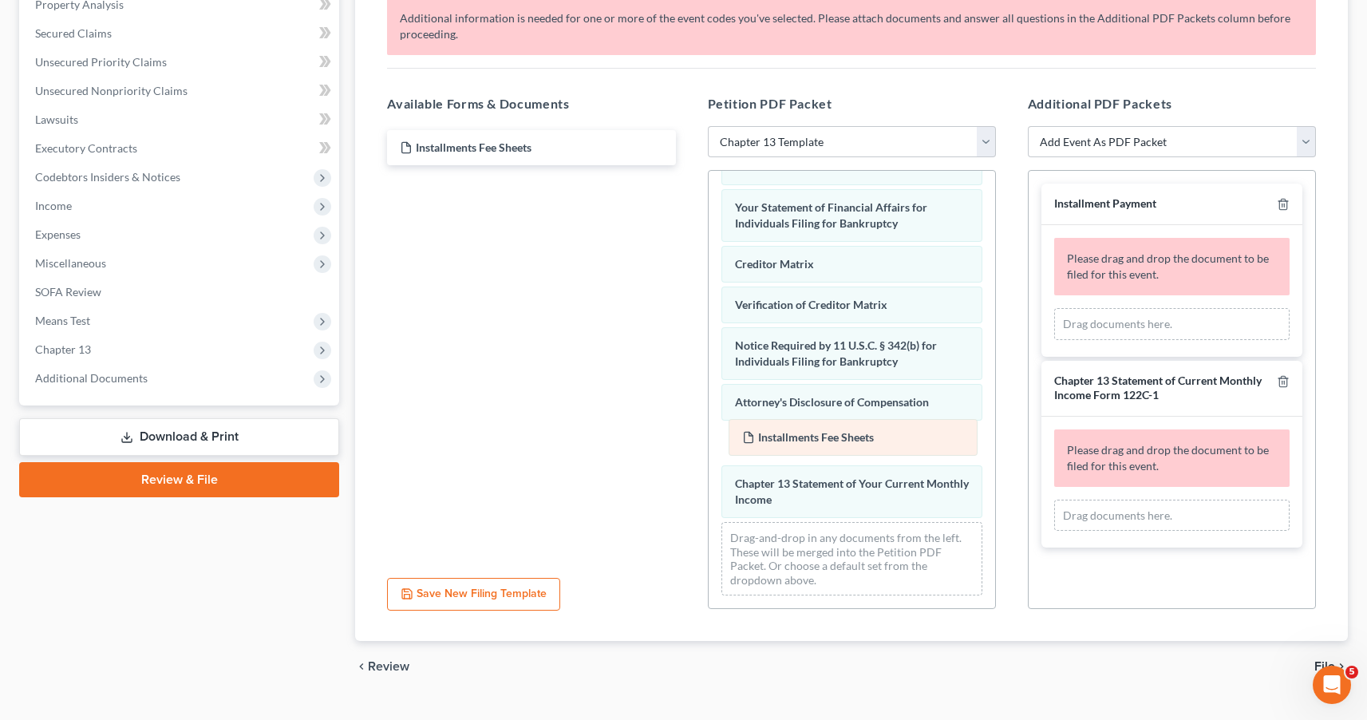
scroll to position [496, 0]
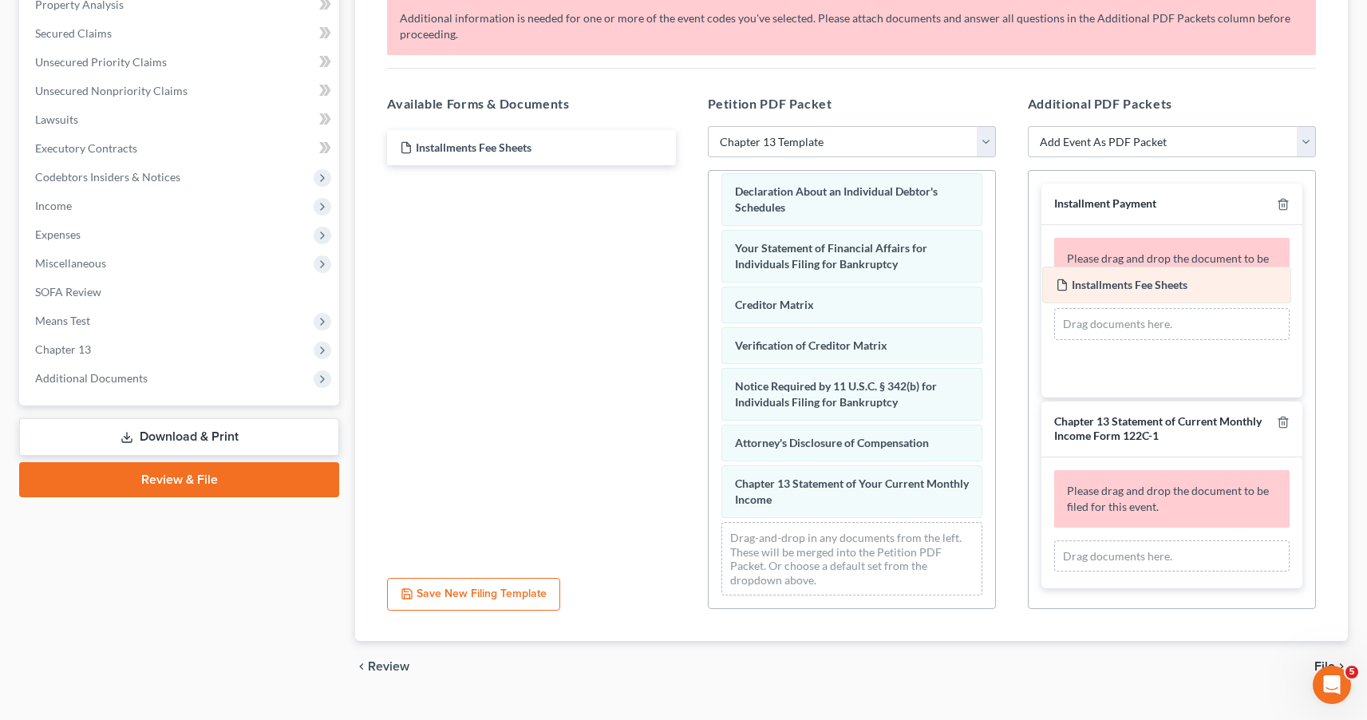
drag, startPoint x: 856, startPoint y: 441, endPoint x: 1177, endPoint y: 281, distance: 358.4
click at [995, 281] on div "Installments Fee Sheets Voluntary Petition for Individuals Filing for Bankruptc…" at bounding box center [852, 148] width 287 height 919
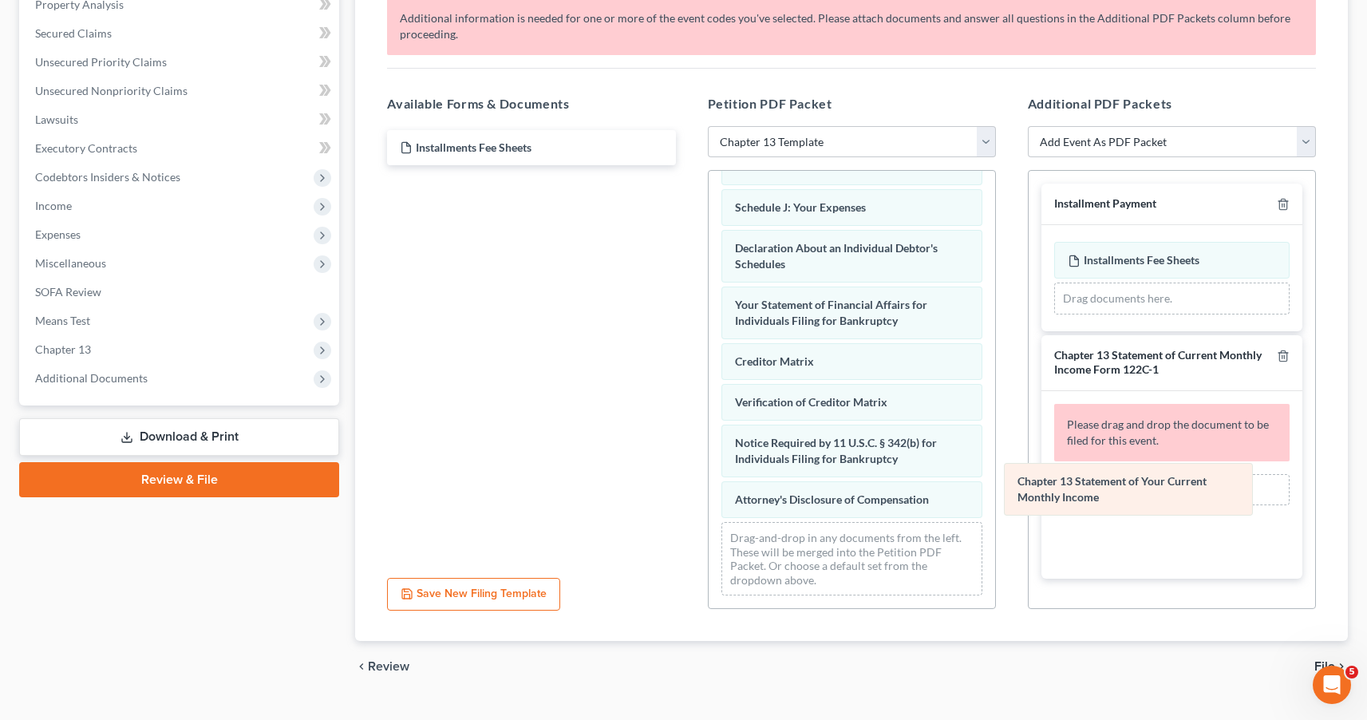
scroll to position [439, 0]
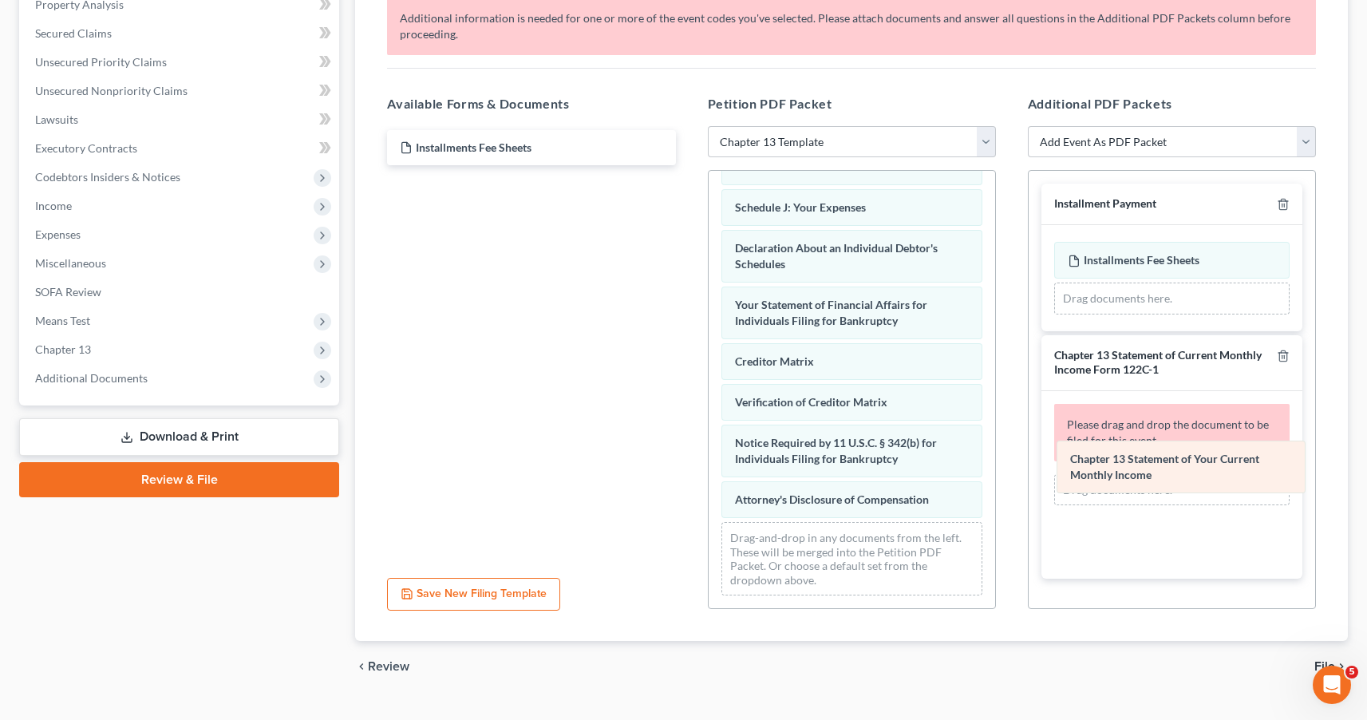
drag, startPoint x: 787, startPoint y: 500, endPoint x: 1124, endPoint y: 473, distance: 337.9
click at [995, 473] on div "Chapter 13 Statement of Your Current Monthly Income Voluntary Petition for Indi…" at bounding box center [852, 177] width 287 height 862
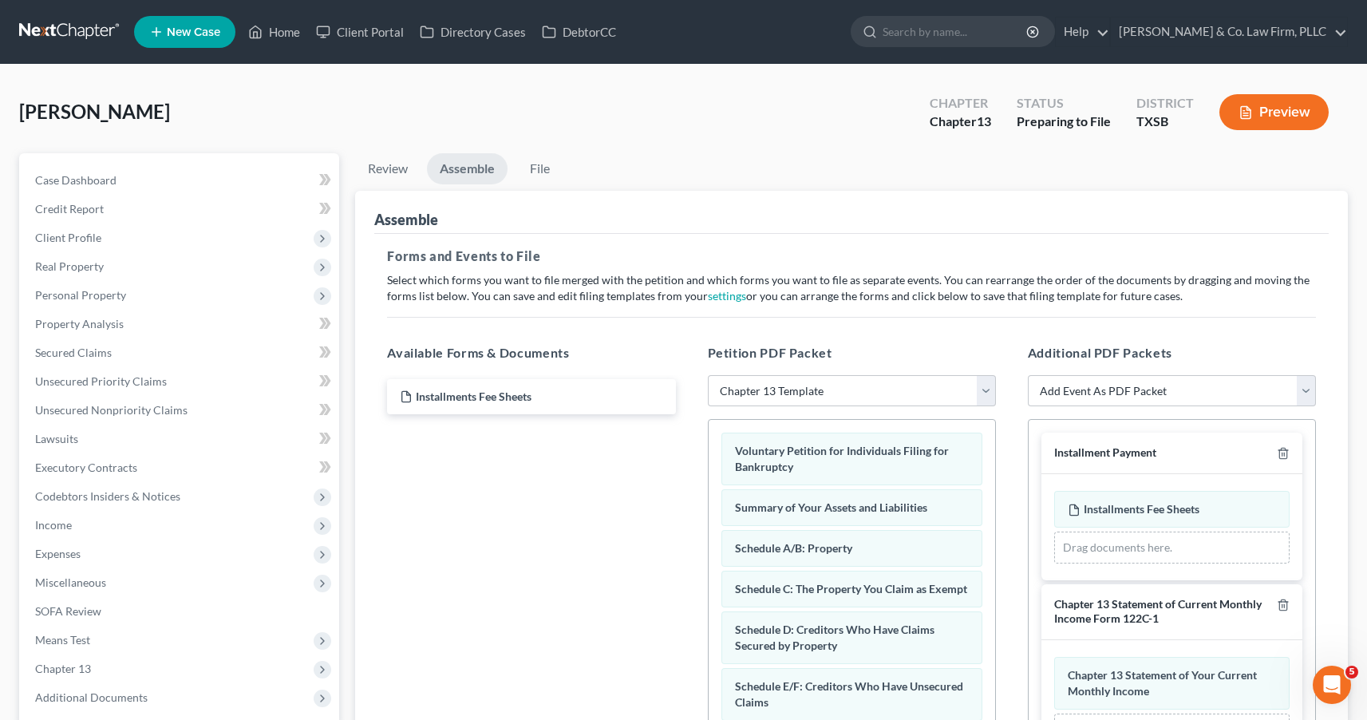
scroll to position [0, 0]
click at [545, 168] on link "File" at bounding box center [539, 168] width 51 height 31
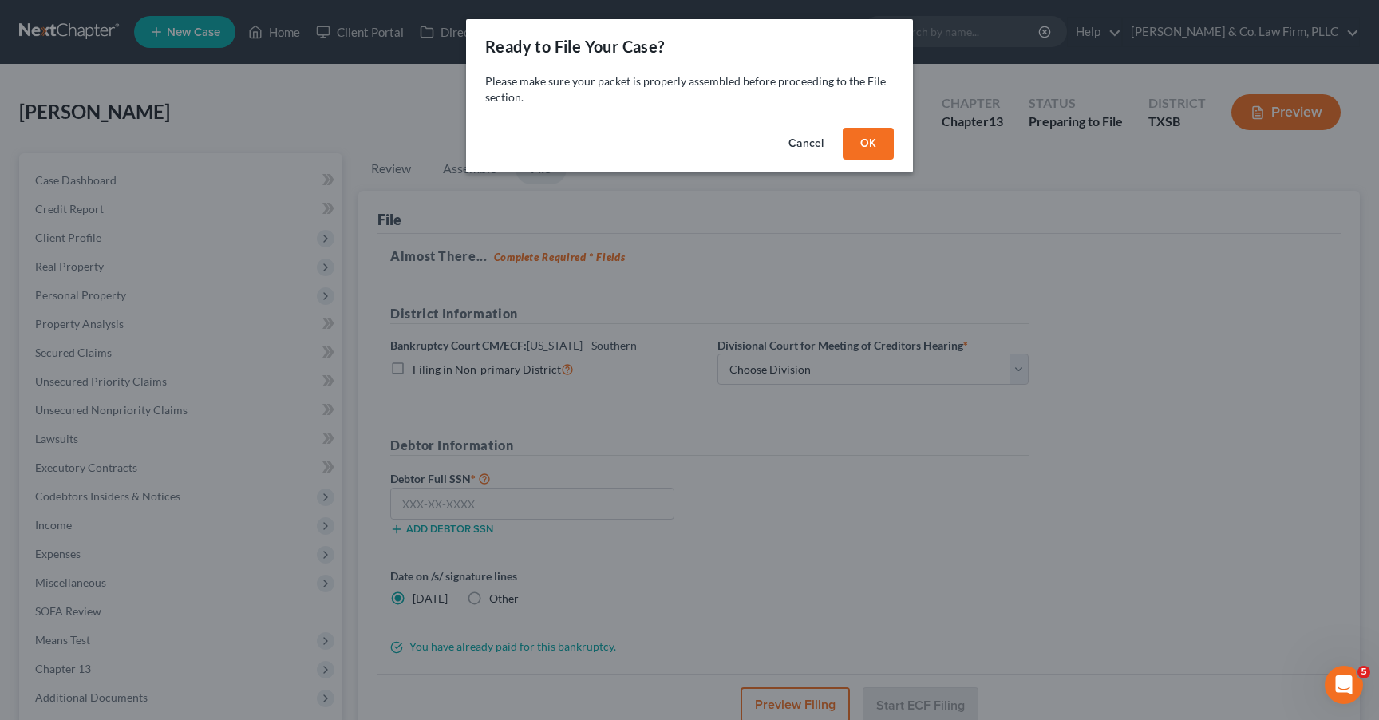
click at [878, 144] on button "OK" at bounding box center [868, 144] width 51 height 32
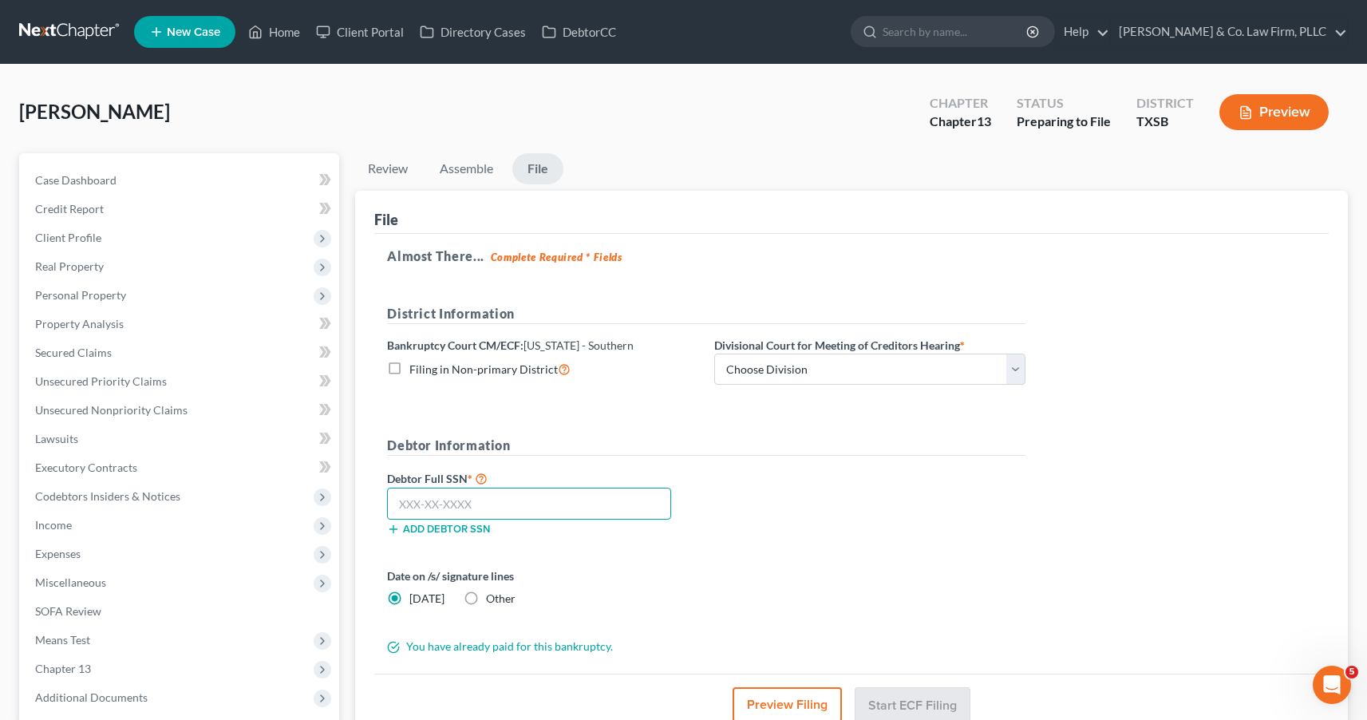
click at [553, 502] on input "text" at bounding box center [529, 504] width 284 height 32
paste input "7"
type input "7"
type input "463-35-4956"
click at [929, 512] on div "Debtor Full SSN * 463-35-4956 Add debtor SSN" at bounding box center [706, 509] width 655 height 80
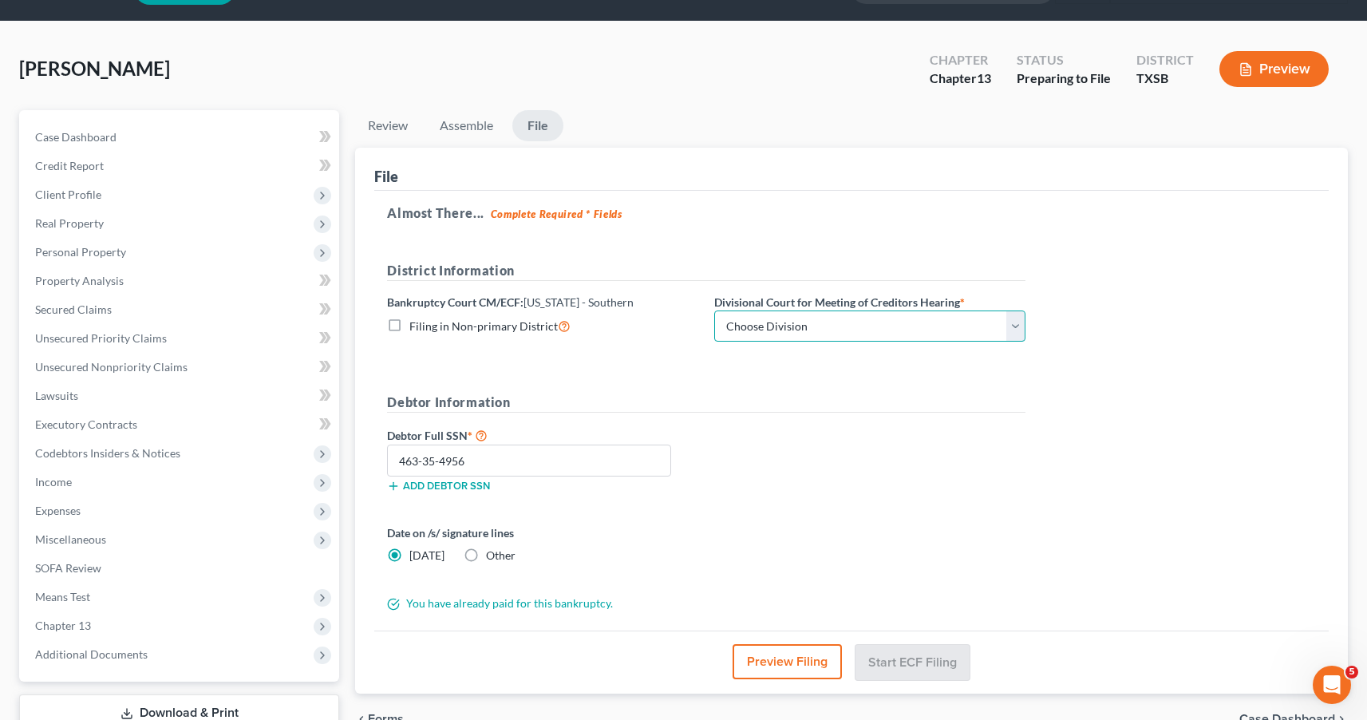
scroll to position [38, 0]
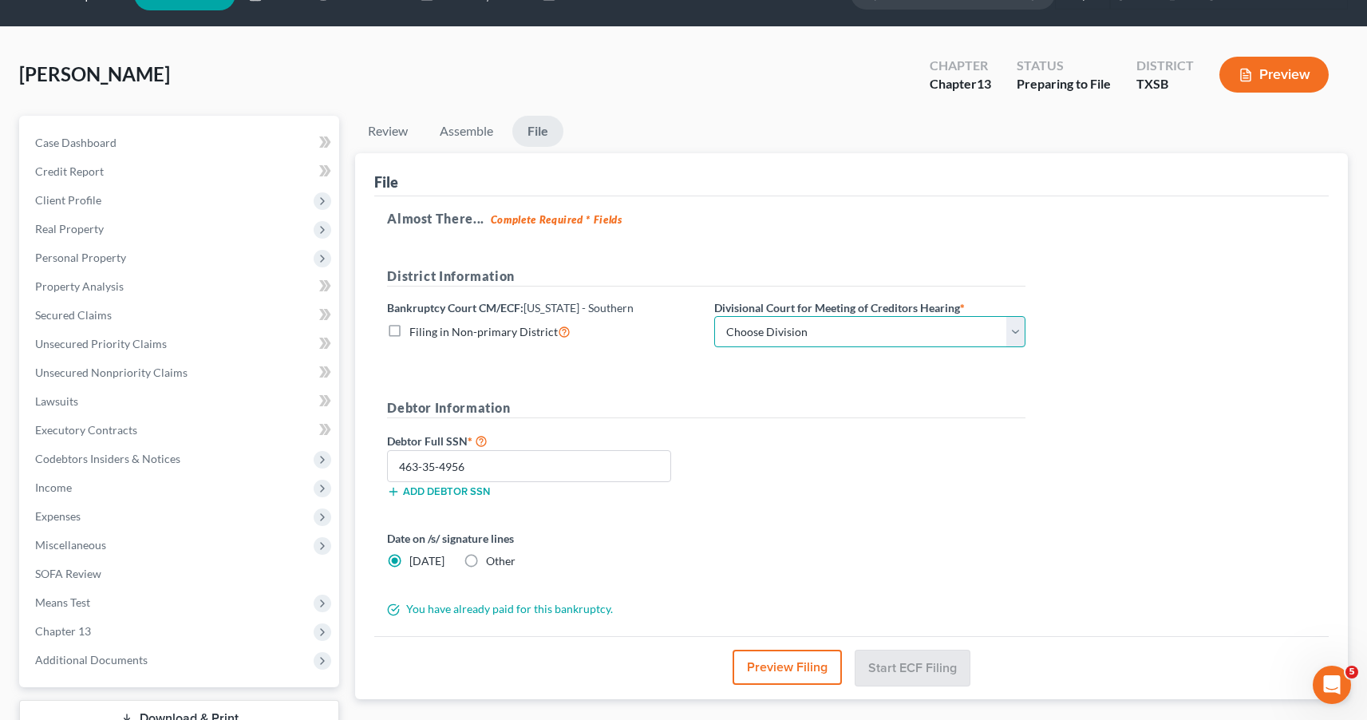
select select "3"
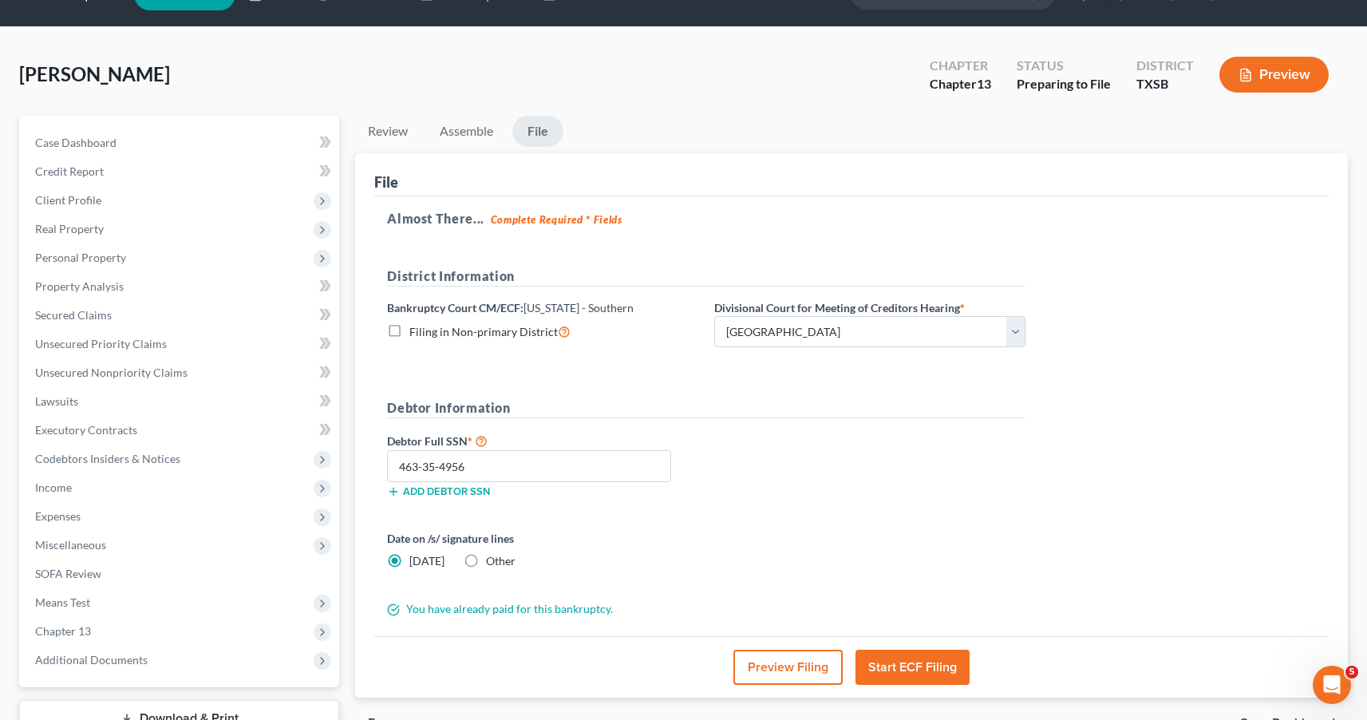
click at [841, 412] on h5 "Debtor Information" at bounding box center [706, 408] width 639 height 20
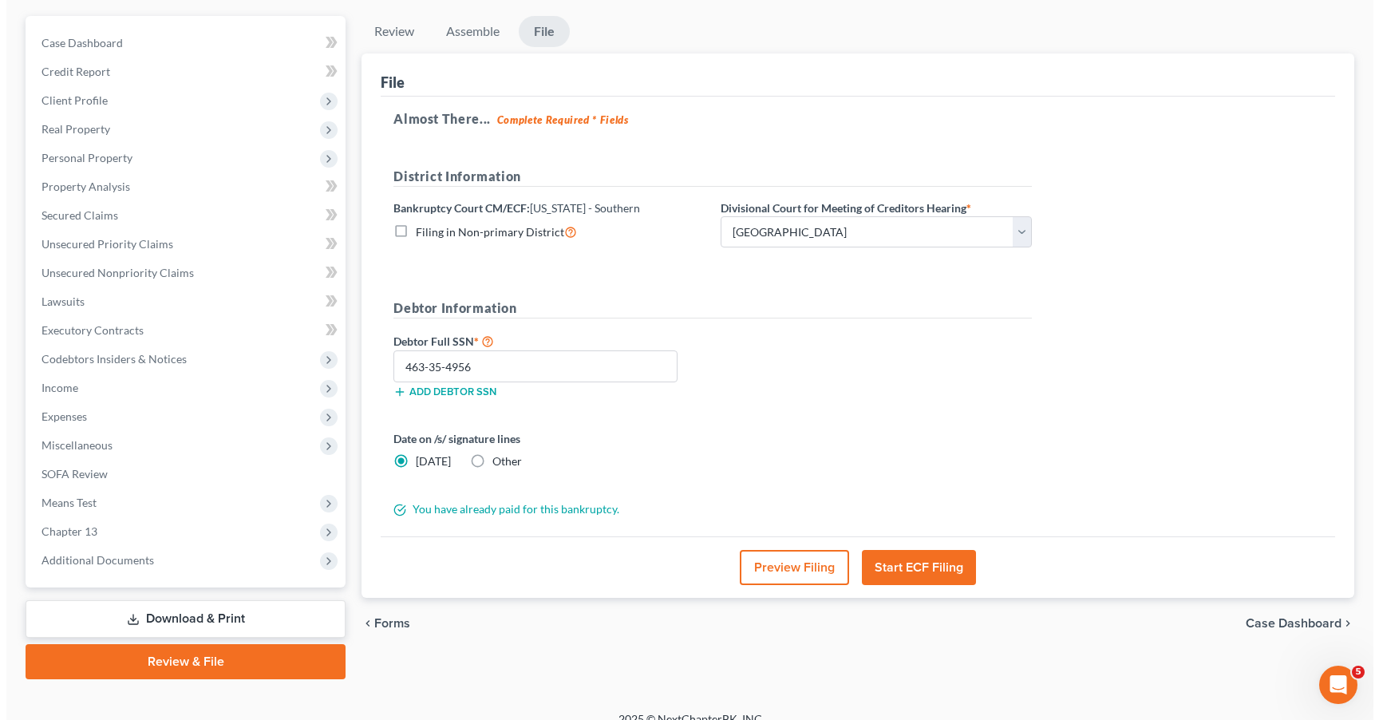
scroll to position [152, 0]
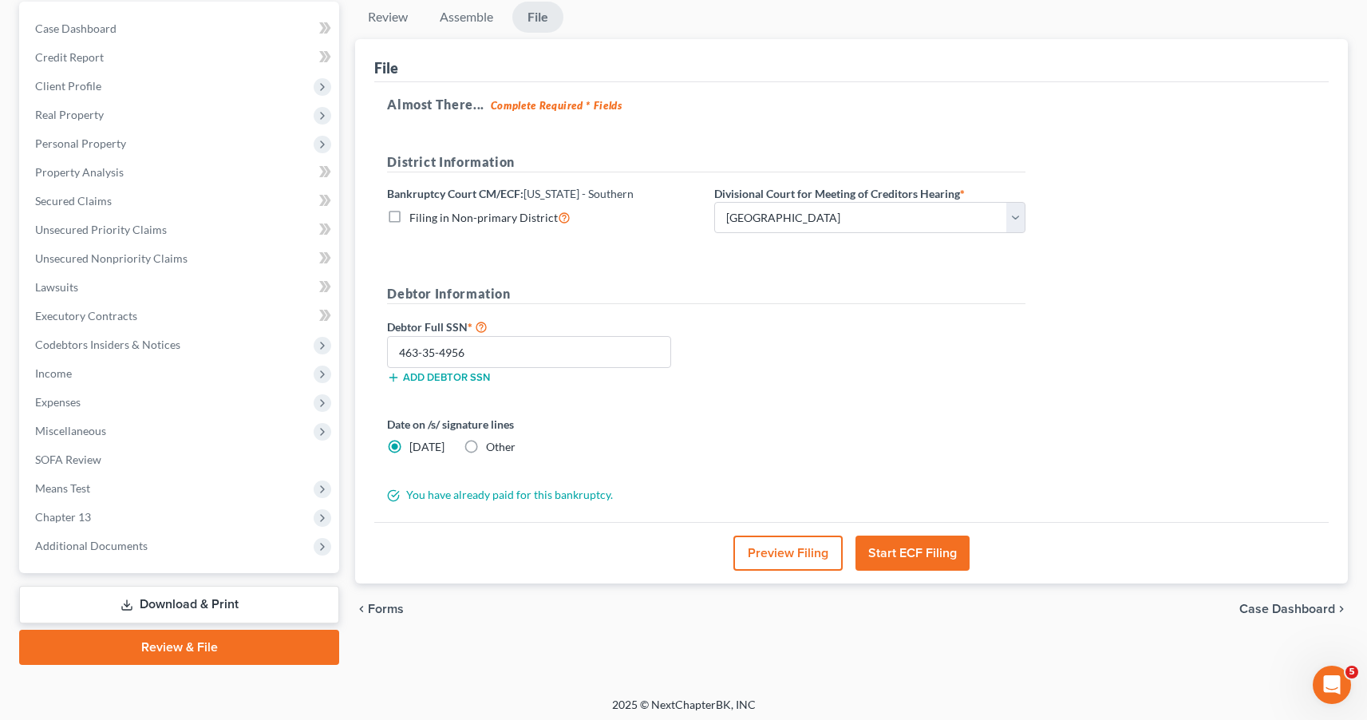
click at [769, 548] on button "Preview Filing" at bounding box center [788, 553] width 109 height 35
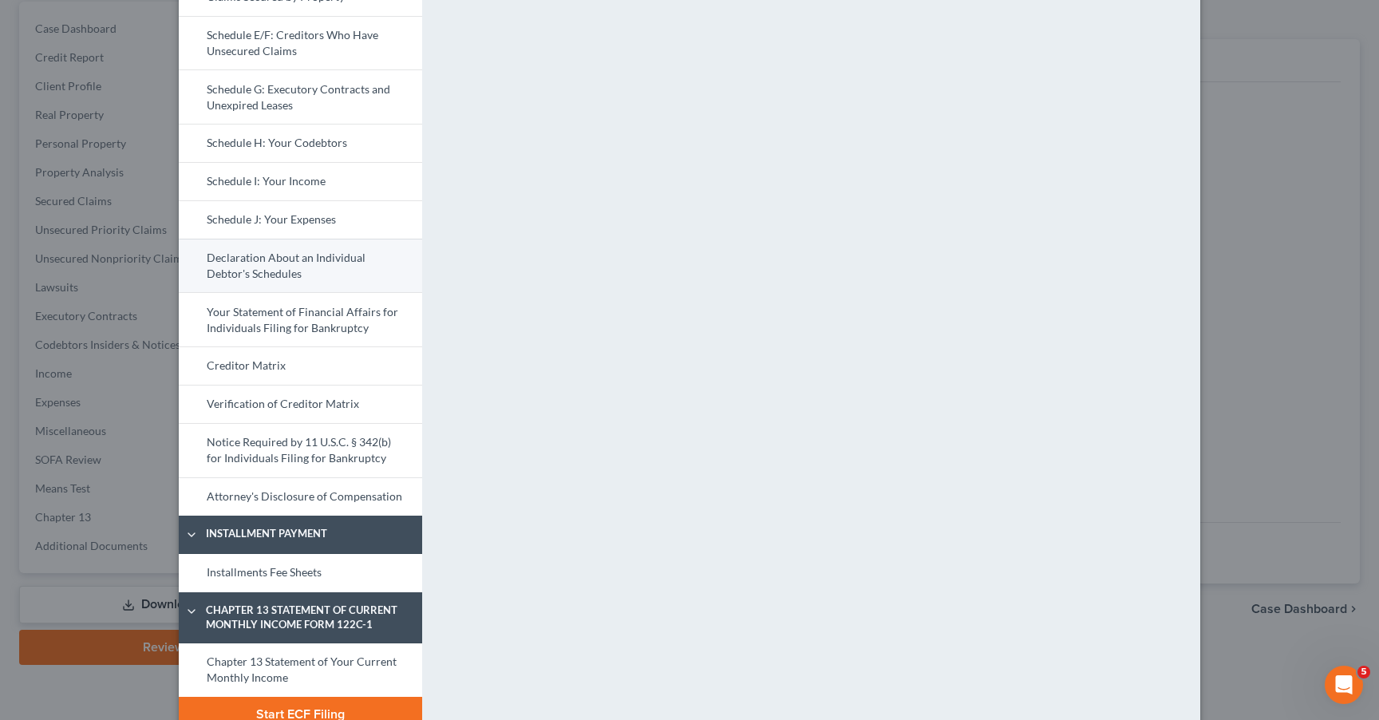
scroll to position [351, 0]
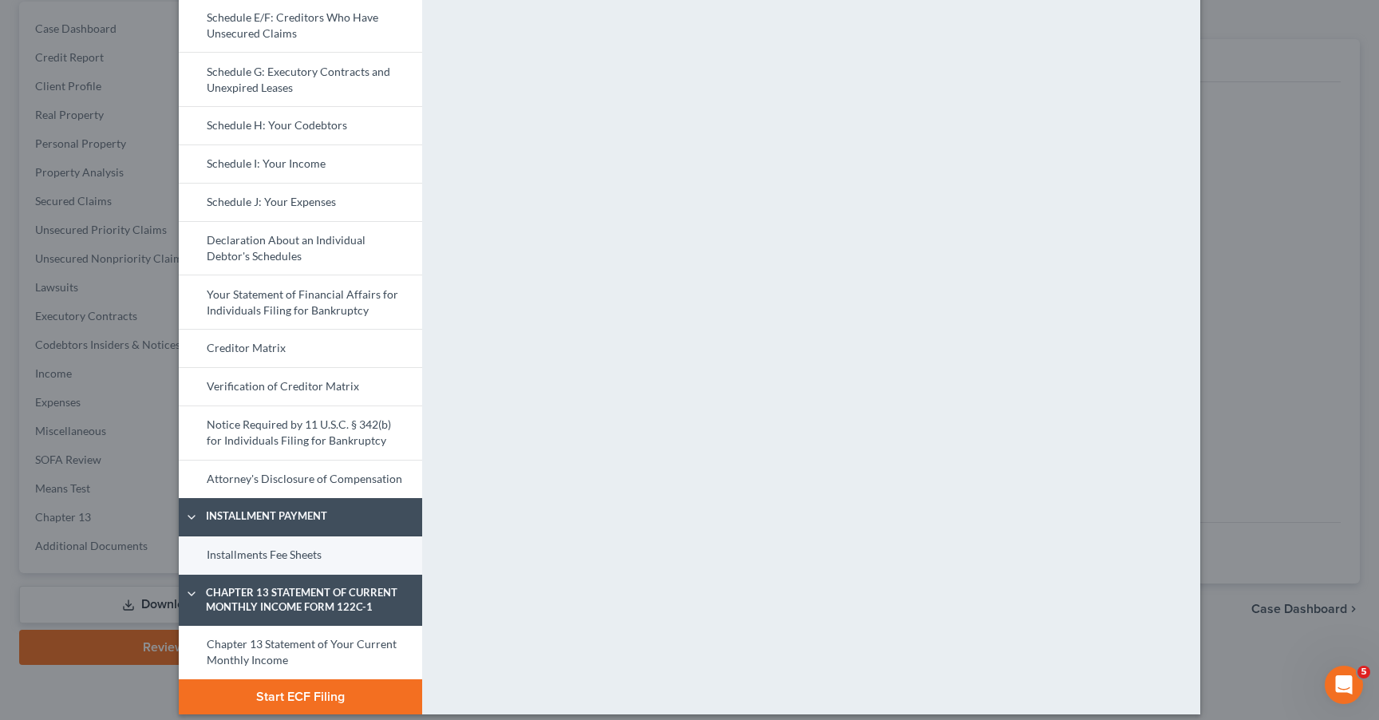
click at [283, 548] on link "Installments Fee Sheets" at bounding box center [300, 555] width 243 height 38
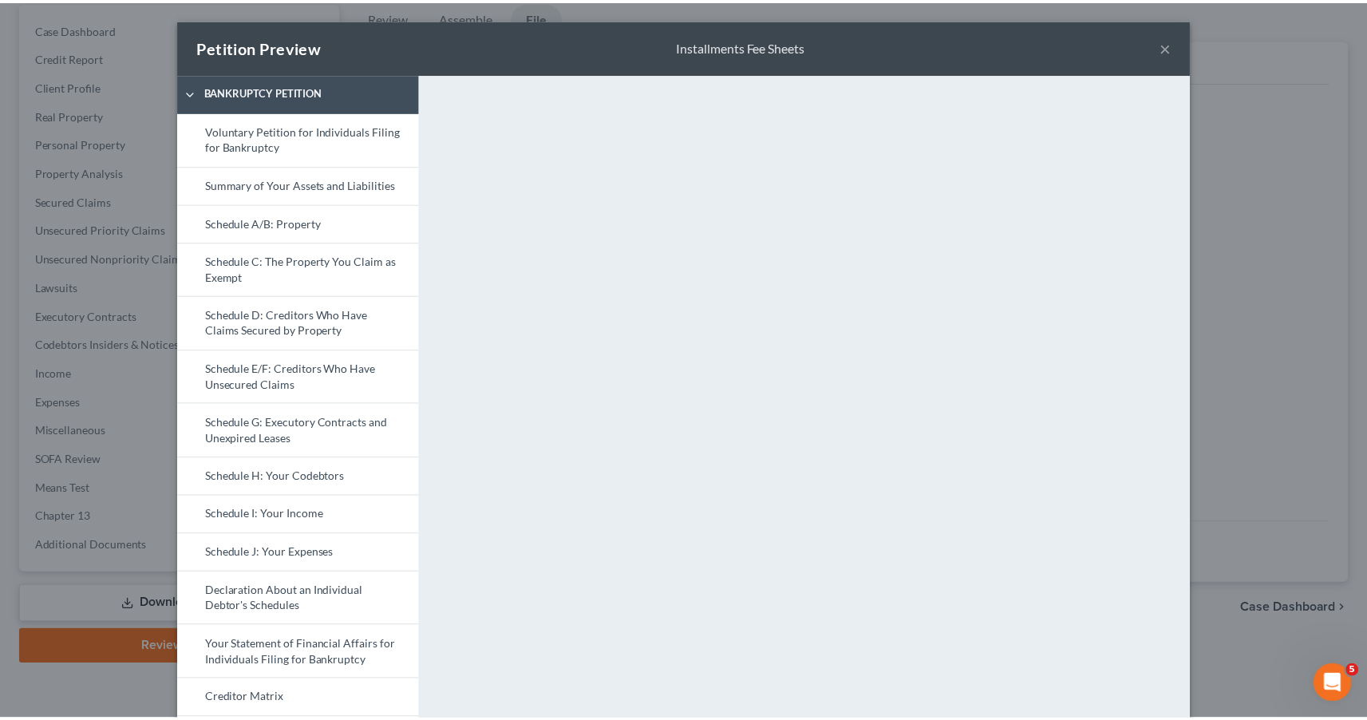
scroll to position [0, 0]
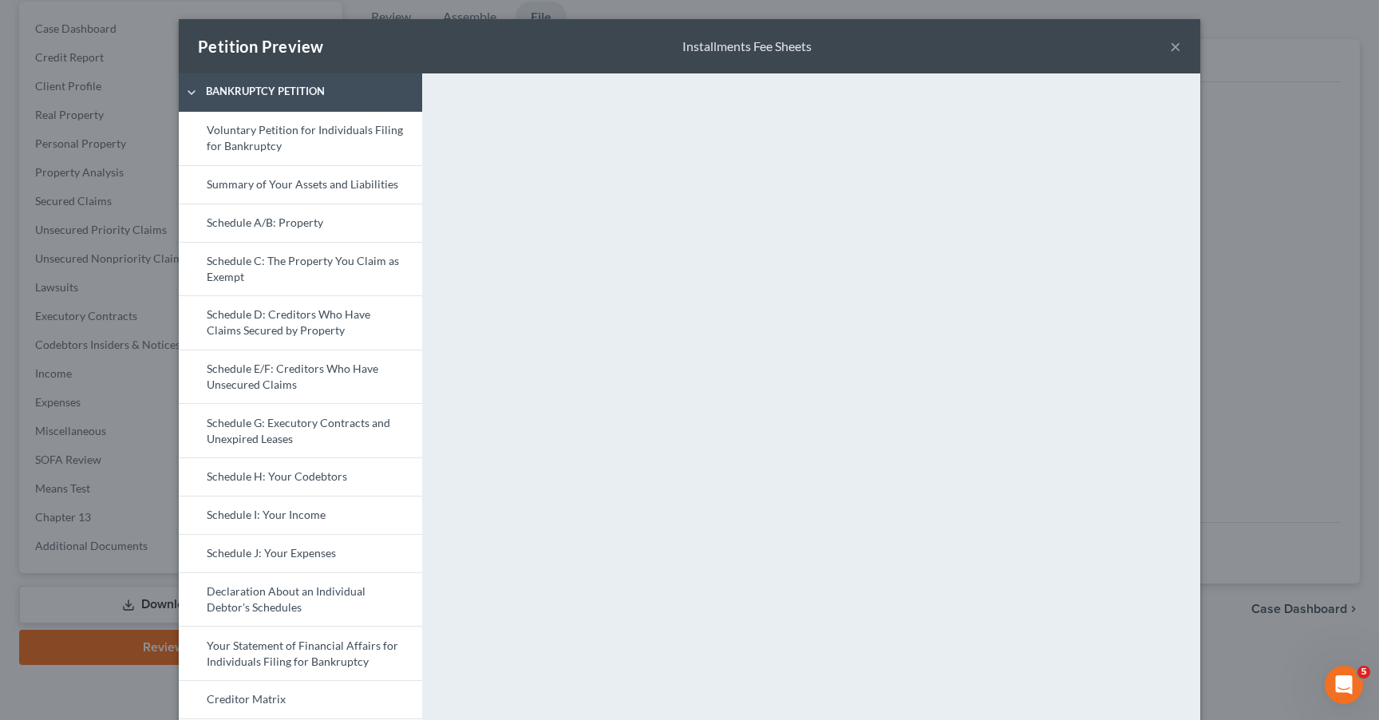
click at [1171, 47] on button "×" at bounding box center [1175, 46] width 11 height 19
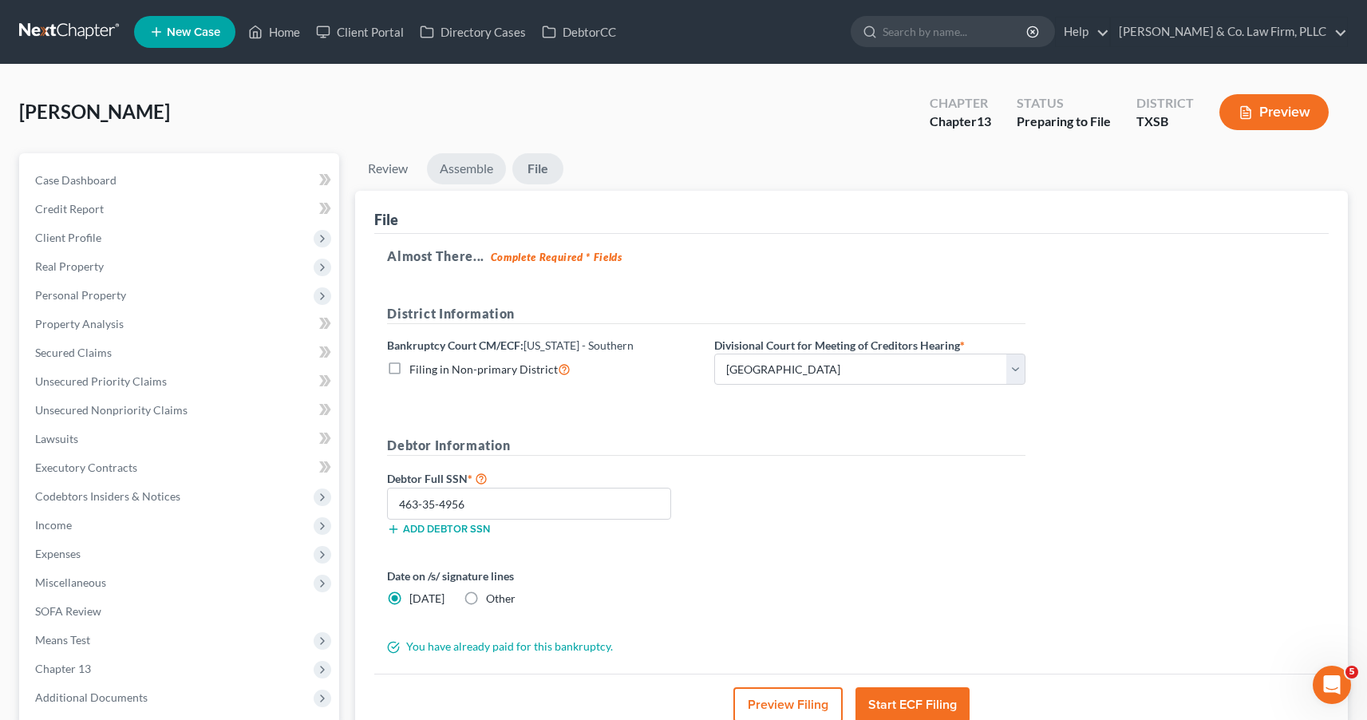
click at [479, 173] on link "Assemble" at bounding box center [466, 168] width 79 height 31
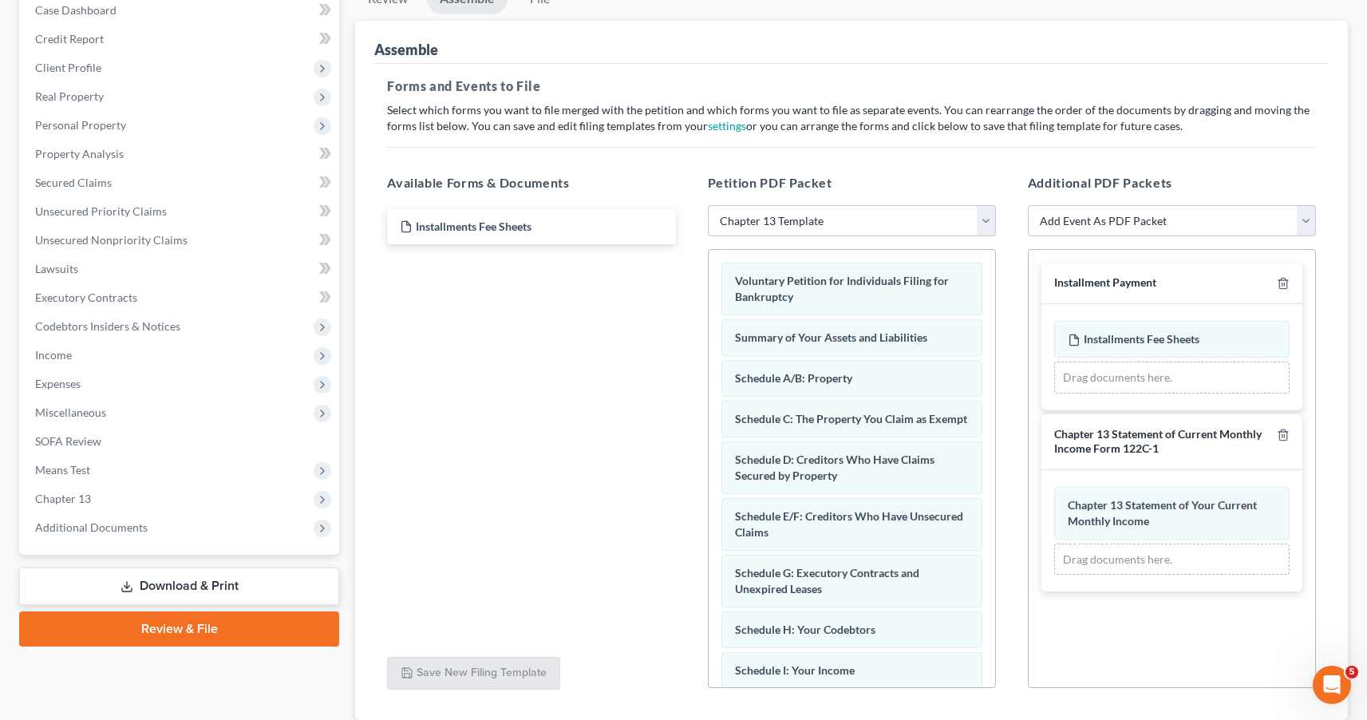
scroll to position [197, 0]
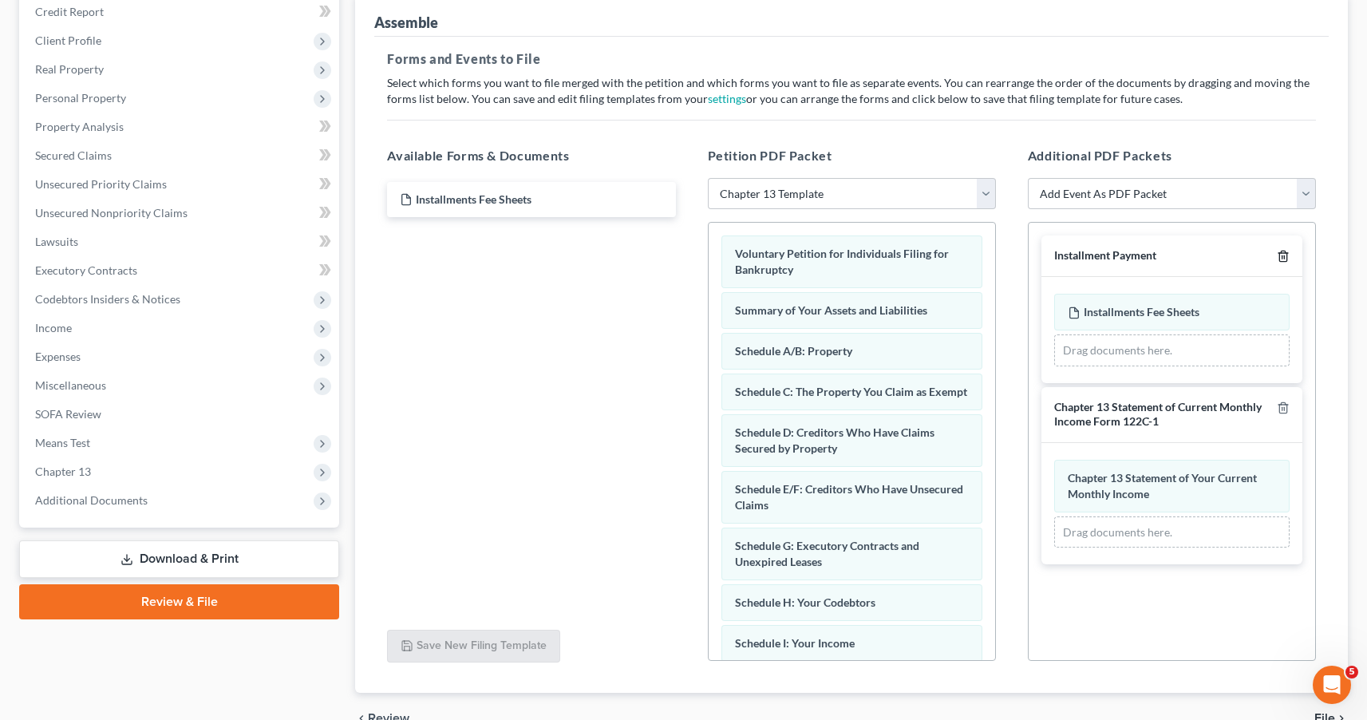
click at [1285, 259] on icon "button" at bounding box center [1283, 256] width 13 height 13
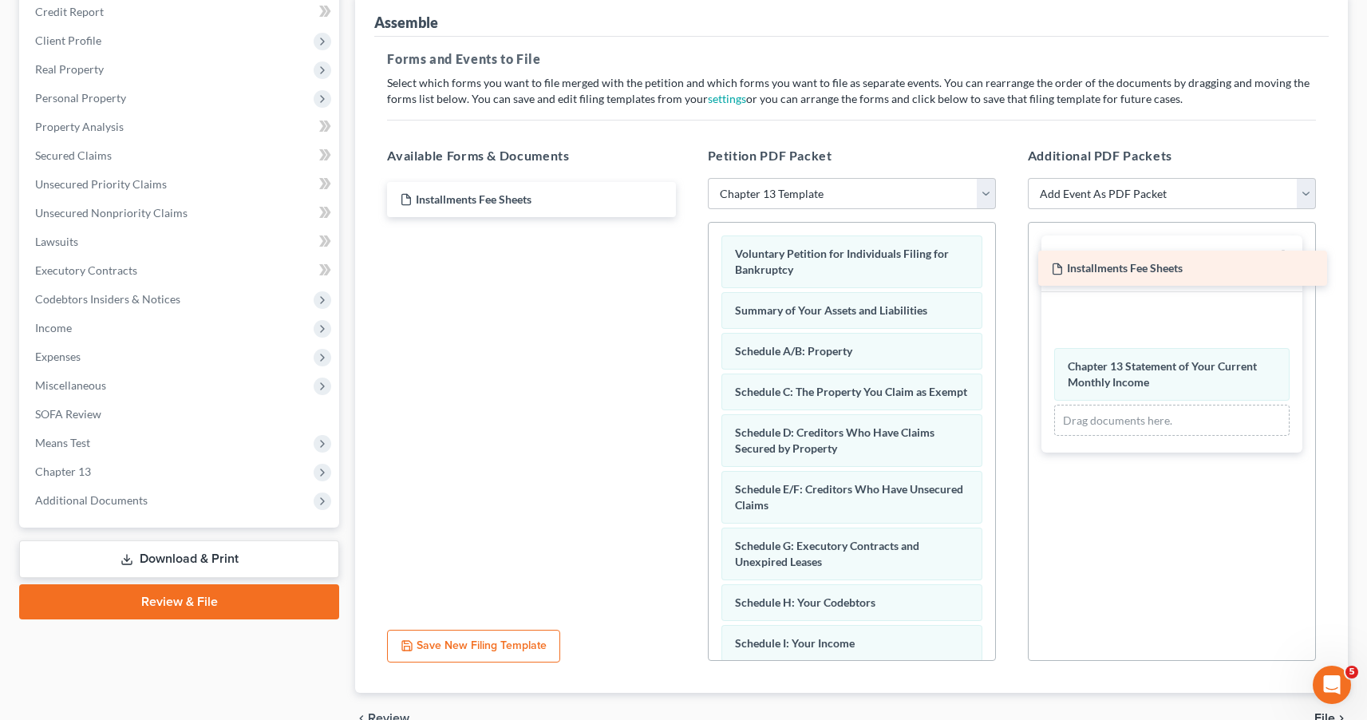
drag, startPoint x: 566, startPoint y: 202, endPoint x: 1225, endPoint y: 299, distance: 666.4
click at [688, 217] on div "Installments Fee Sheets Installments Fee Sheets Installments Fee Sheets" at bounding box center [531, 199] width 314 height 35
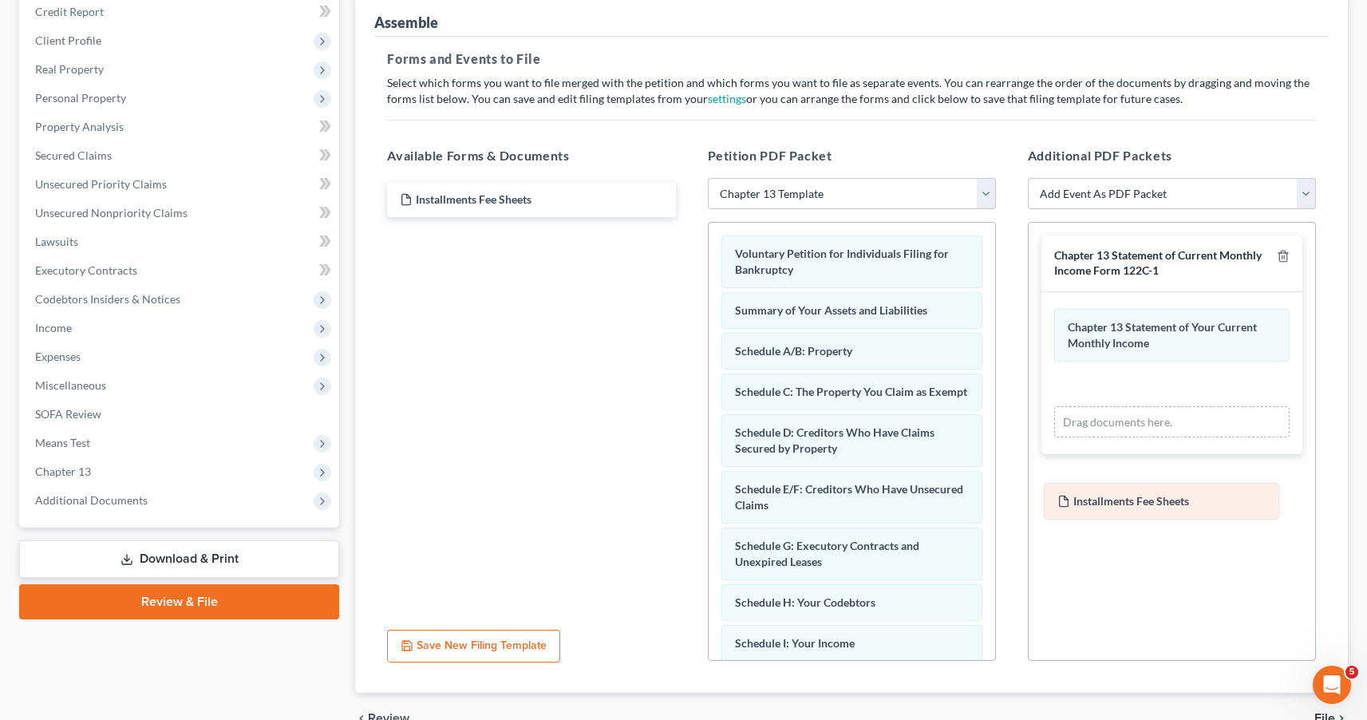
drag, startPoint x: 1201, startPoint y: 330, endPoint x: 1190, endPoint y: 503, distance: 172.7
click at [1190, 438] on div "Installments Fee Sheets Amended Installments Fee Sheets Installments Fee Sheets…" at bounding box center [1171, 373] width 235 height 129
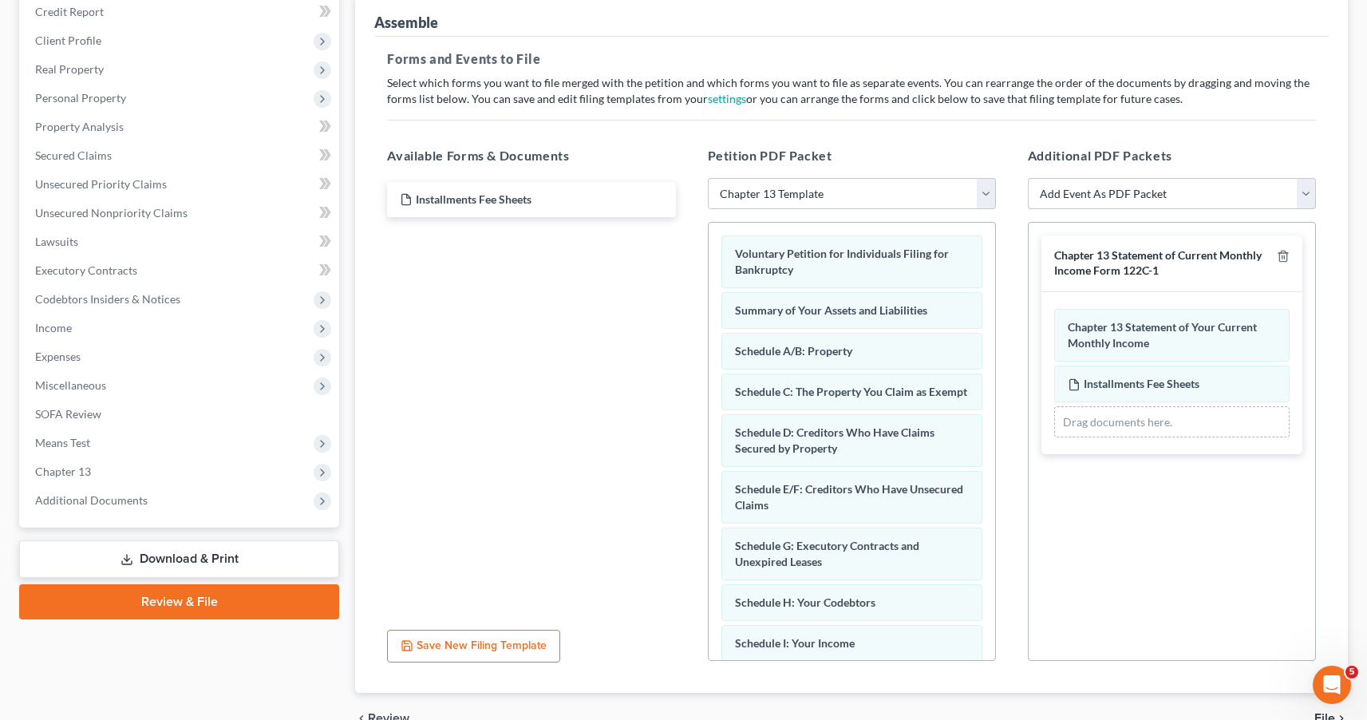
select select "29"
select select
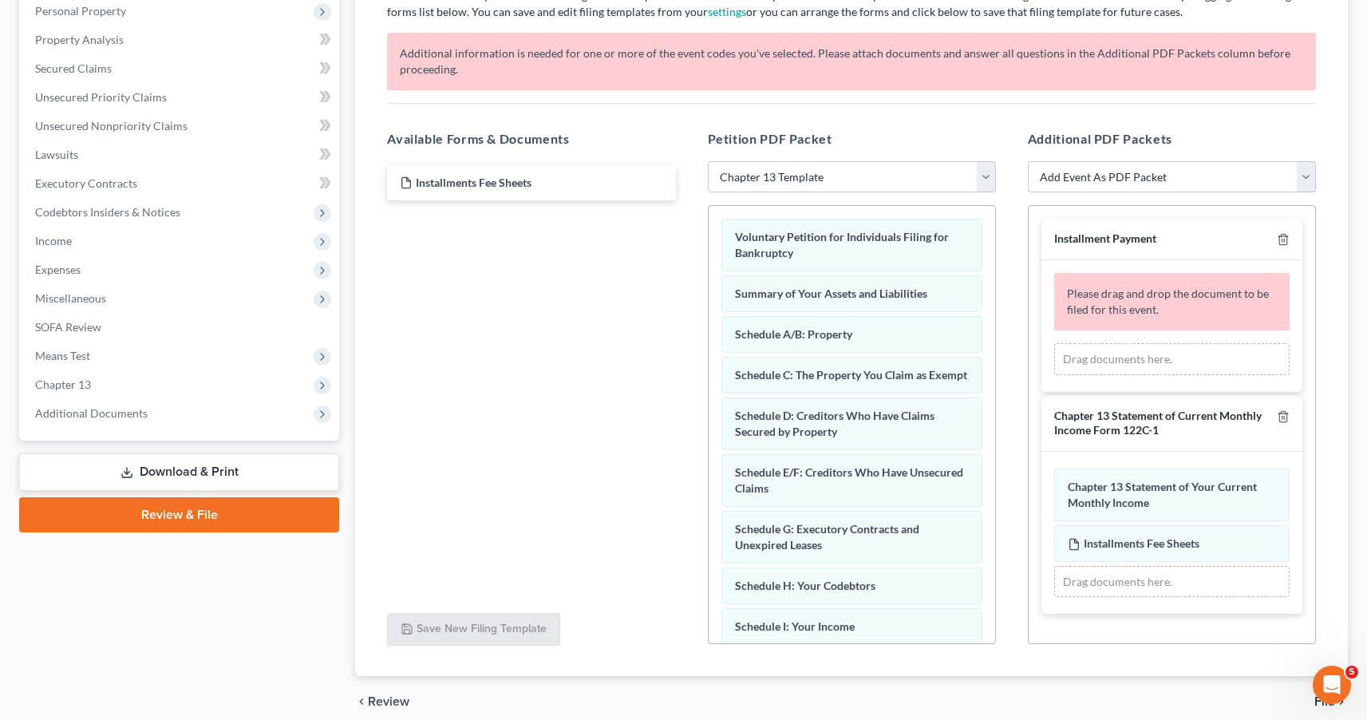
scroll to position [319, 0]
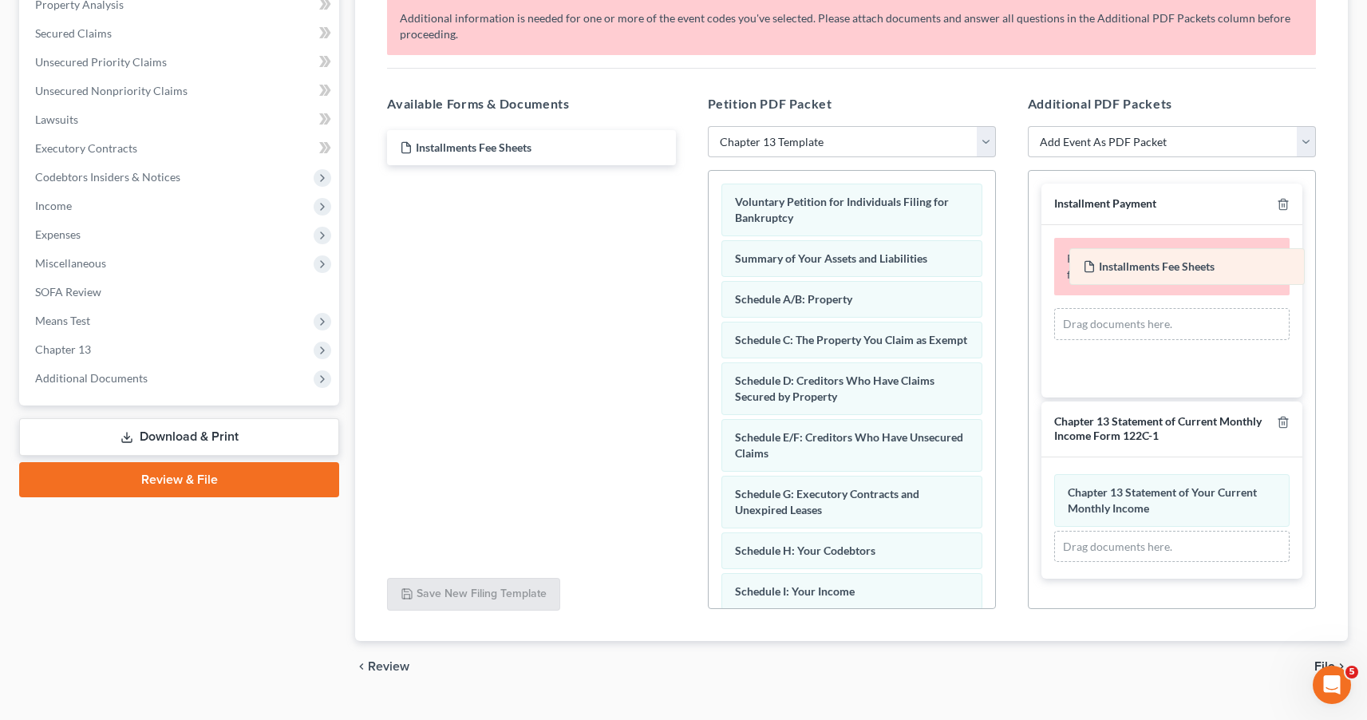
drag, startPoint x: 1135, startPoint y: 510, endPoint x: 1149, endPoint y: 271, distance: 239.9
click at [1149, 474] on div "Installments Fee Sheets Amended Installments Fee Sheets Chapter 13 Statement of…" at bounding box center [1171, 518] width 235 height 89
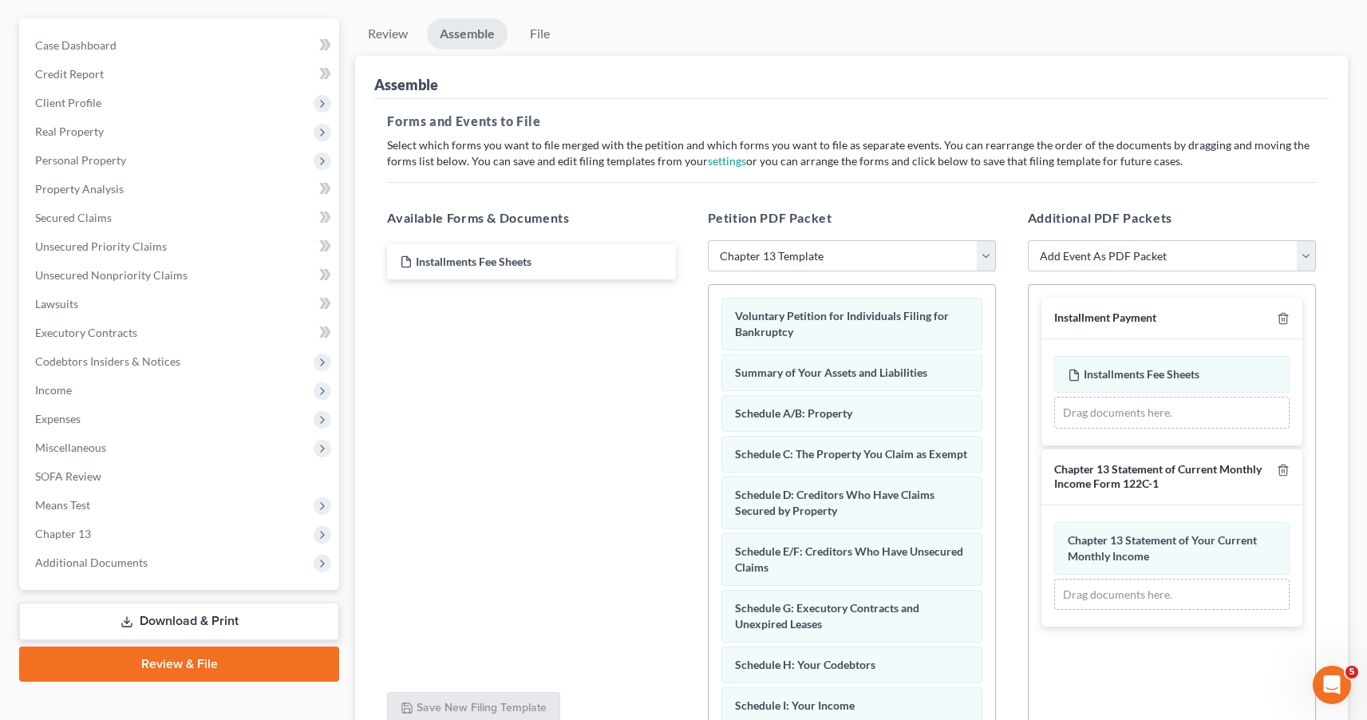
scroll to position [134, 0]
click at [545, 39] on link "File" at bounding box center [539, 34] width 51 height 31
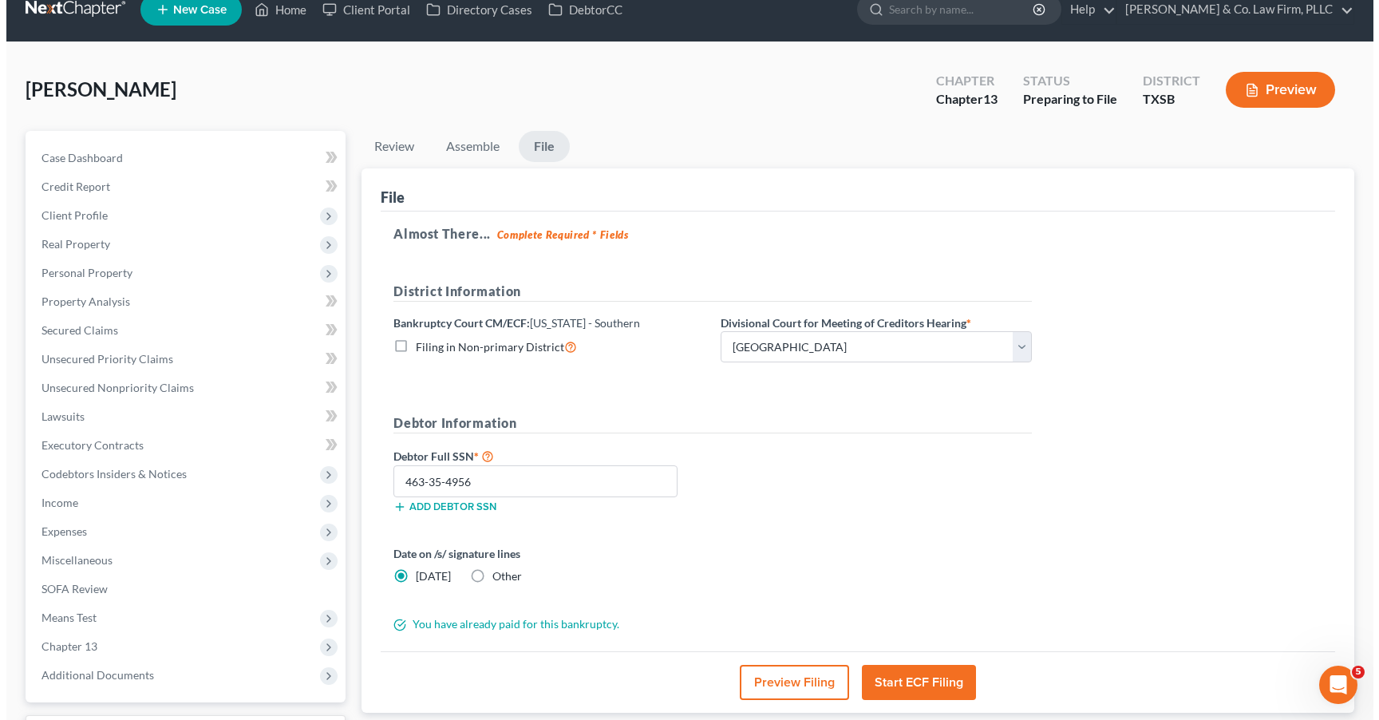
scroll to position [20, 0]
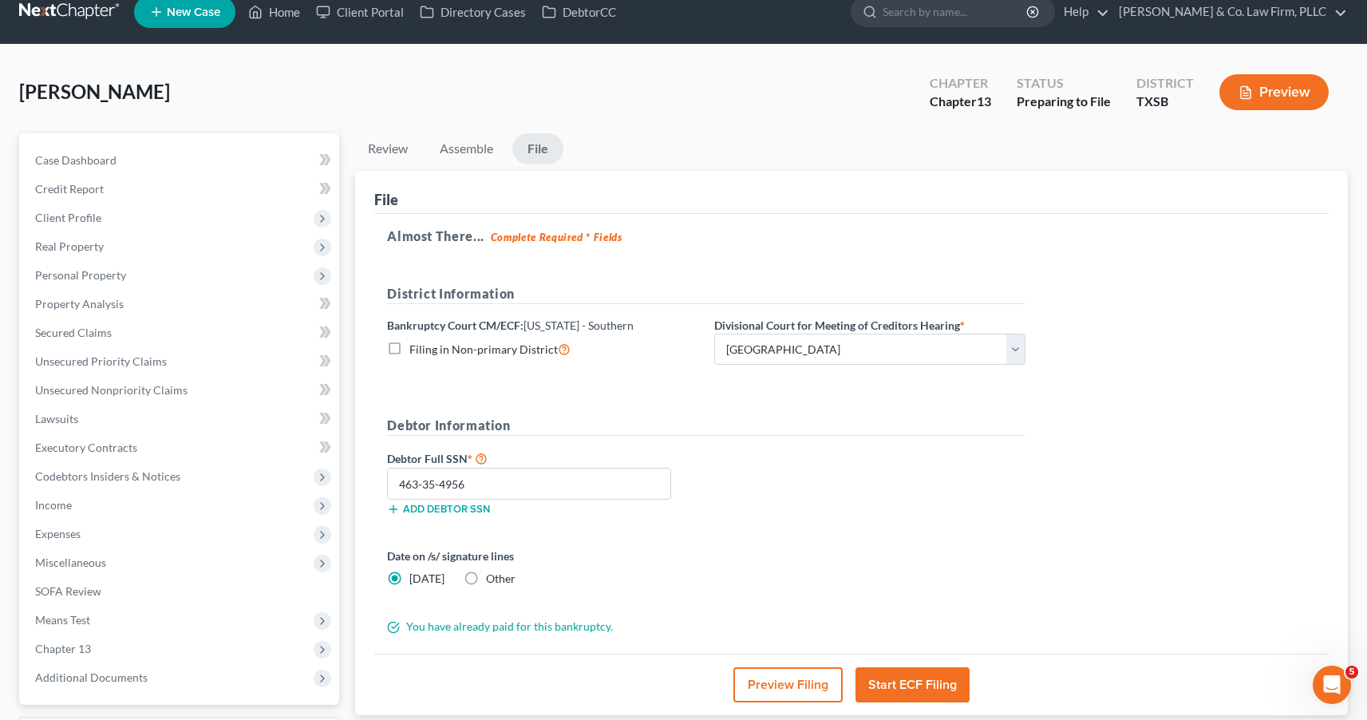
click at [1278, 83] on button "Preview" at bounding box center [1274, 92] width 109 height 36
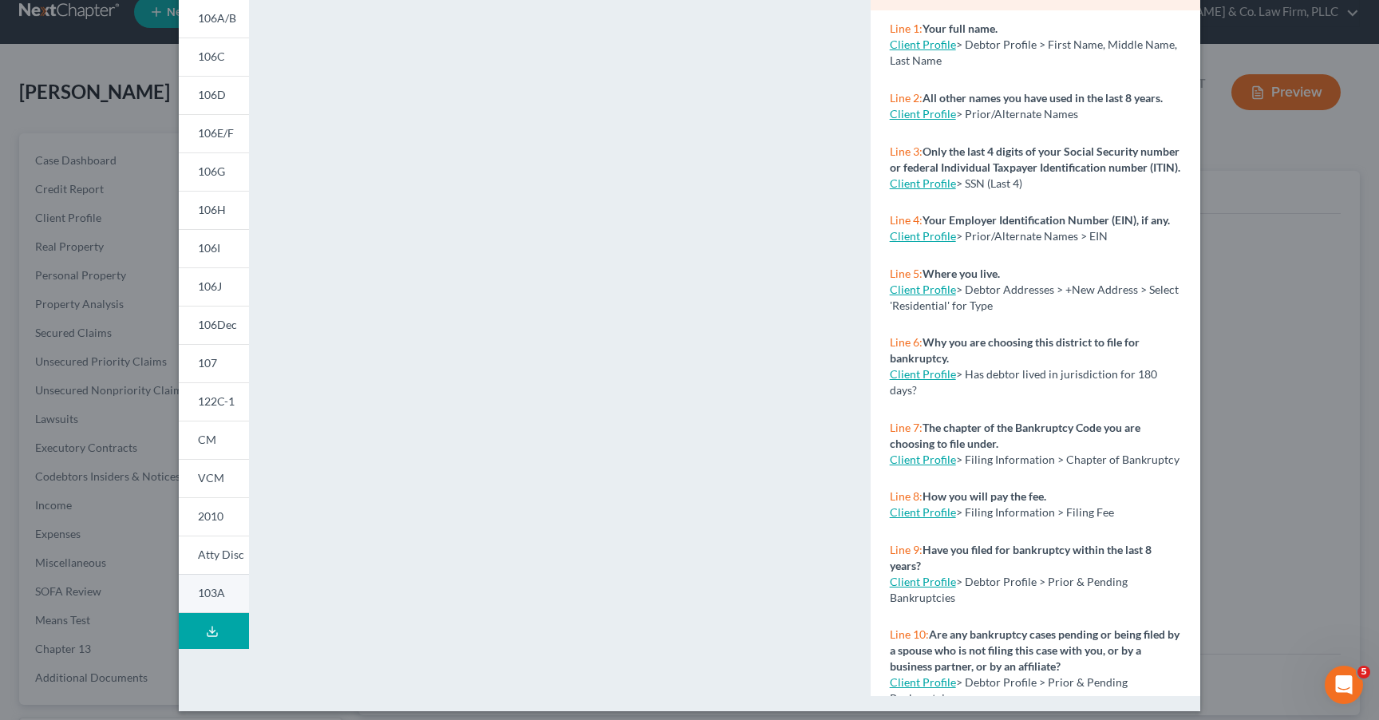
click at [198, 595] on span "103A" at bounding box center [211, 593] width 27 height 14
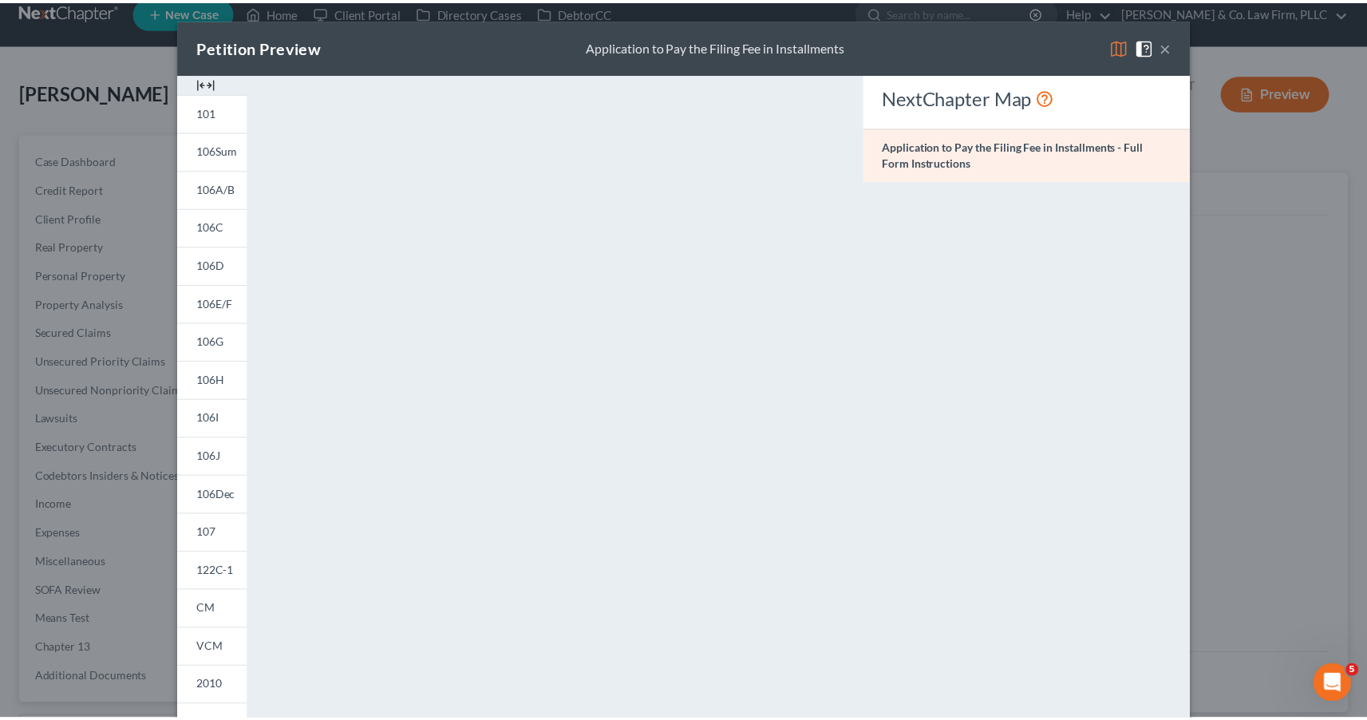
scroll to position [0, 0]
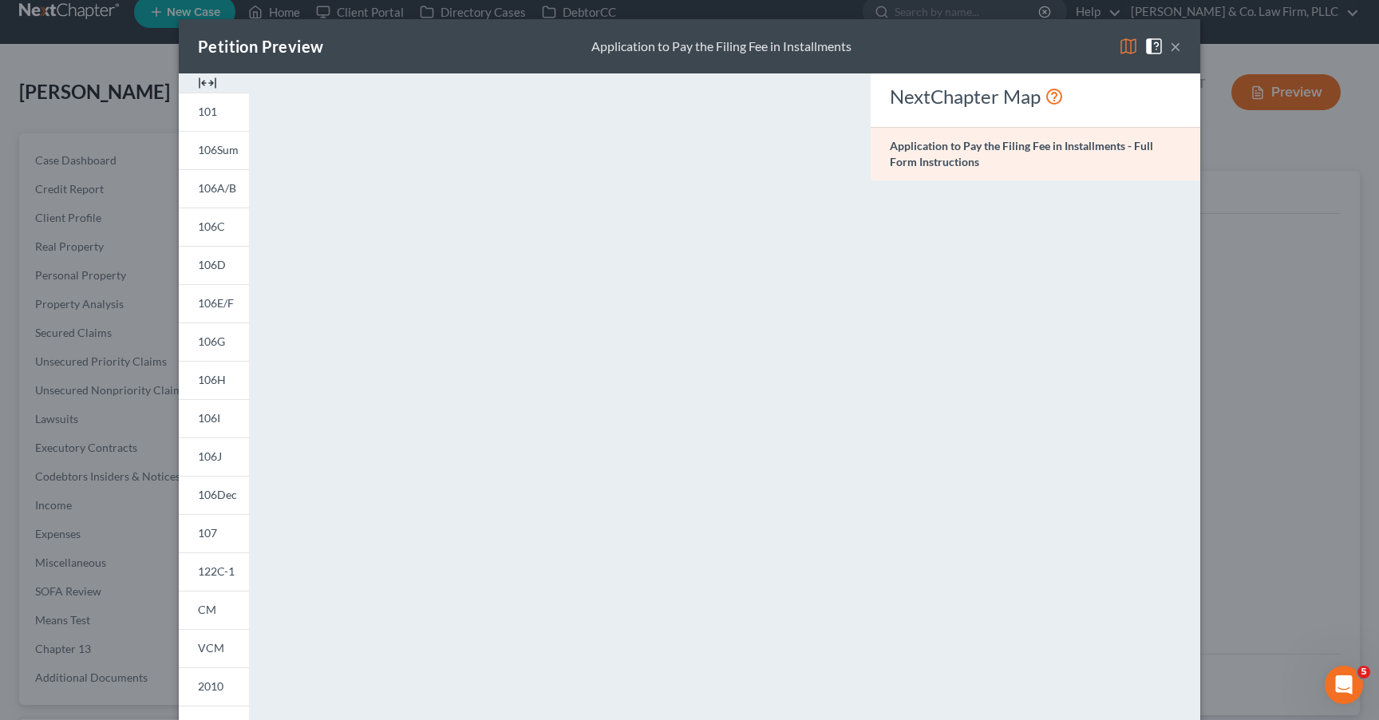
click at [1170, 46] on button "×" at bounding box center [1175, 46] width 11 height 19
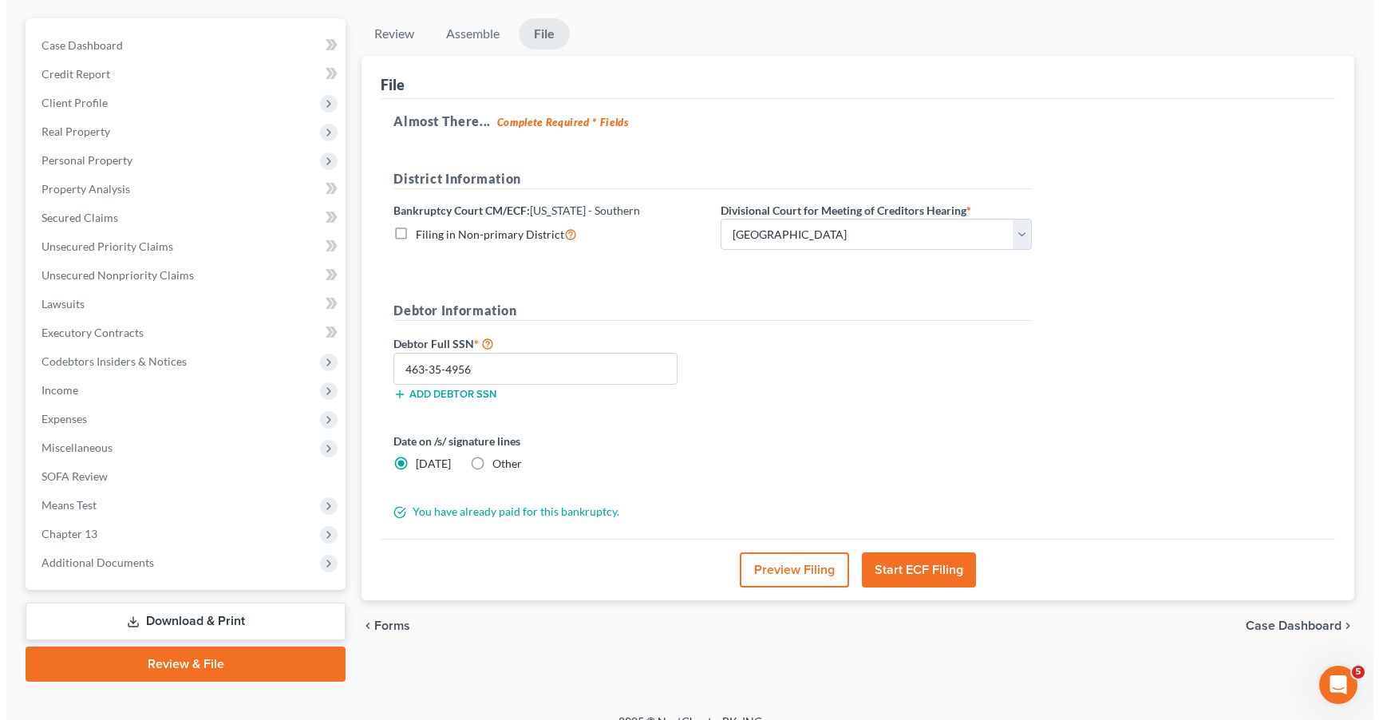
scroll to position [136, 0]
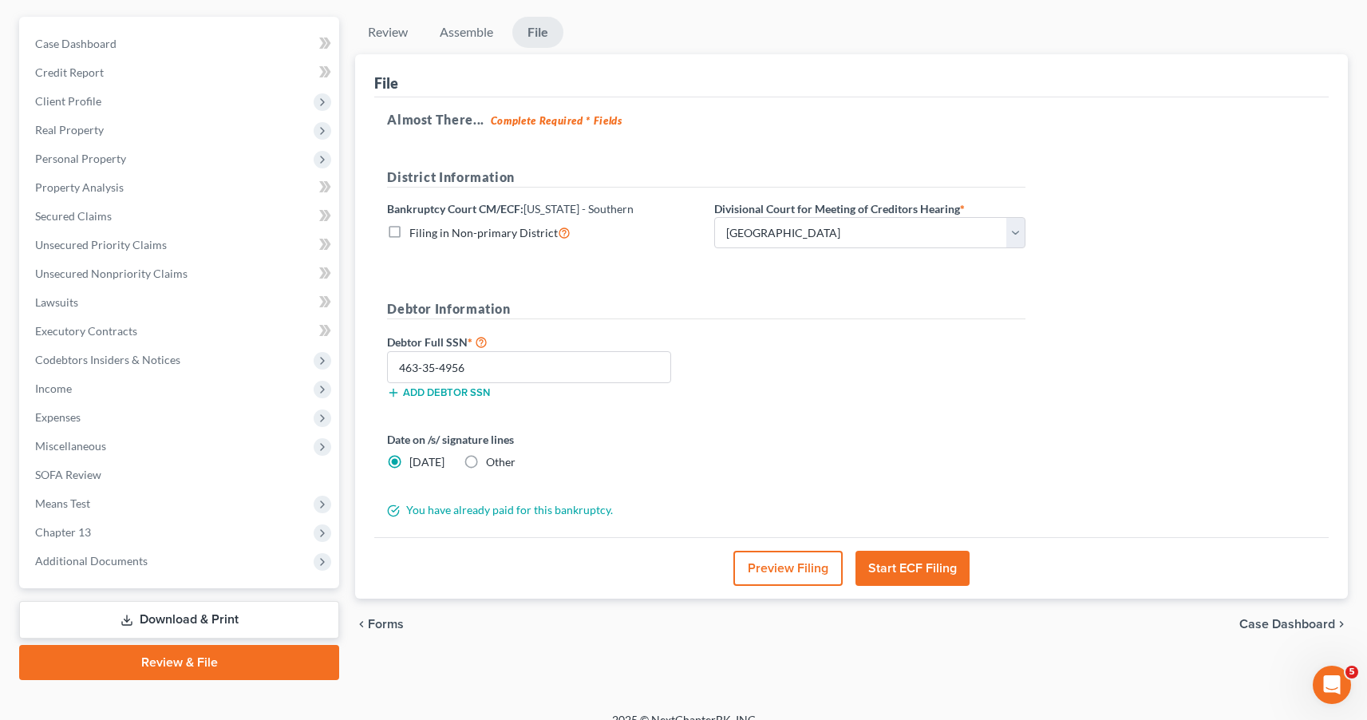
click at [930, 560] on button "Start ECF Filing" at bounding box center [913, 568] width 114 height 35
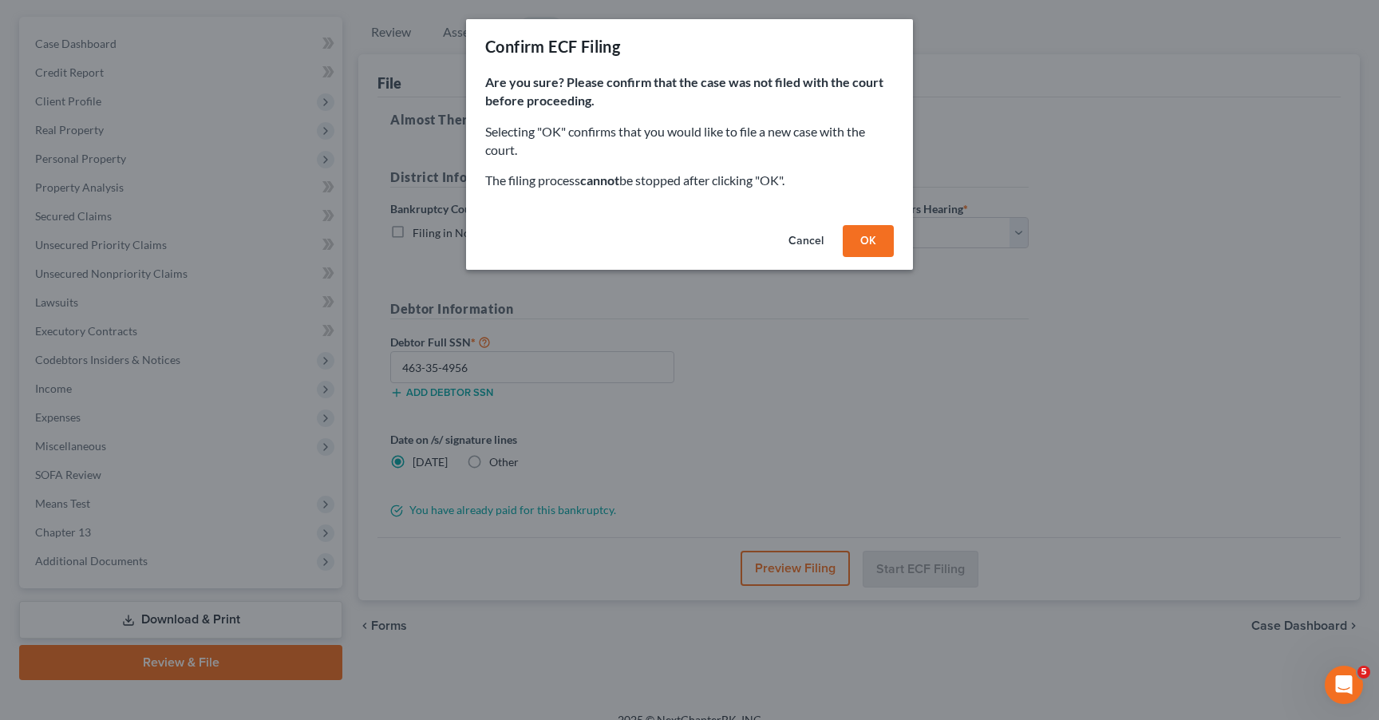
click at [871, 236] on button "OK" at bounding box center [868, 241] width 51 height 32
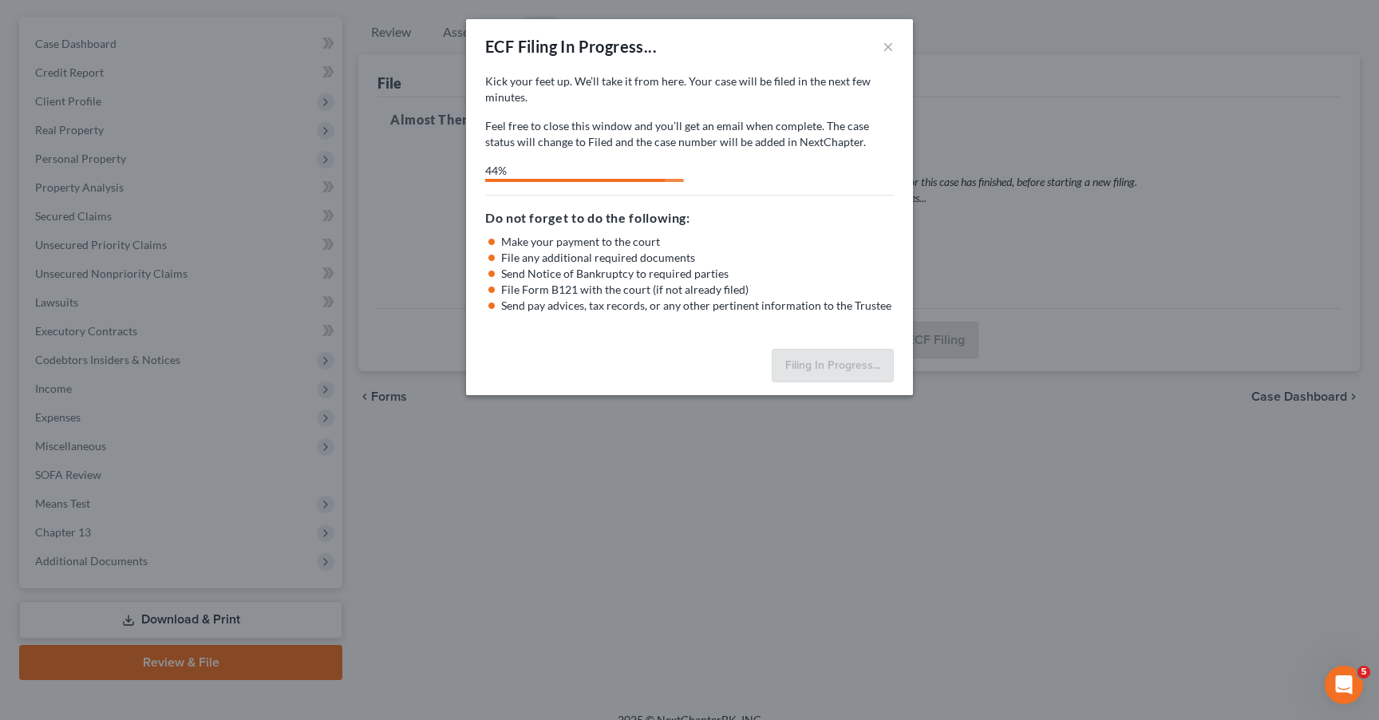
select select "3"
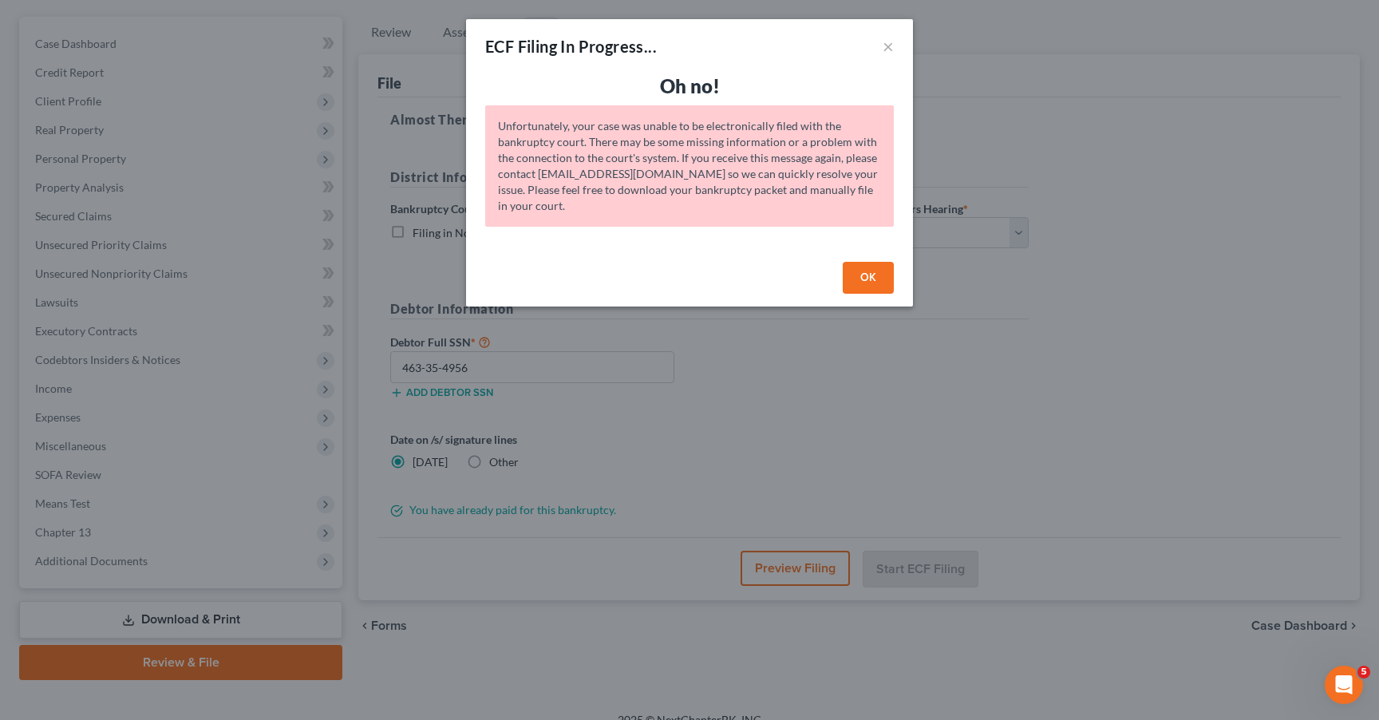
click at [674, 144] on div "Unfortunately, your case was unable to be electronically filed with the bankrup…" at bounding box center [689, 165] width 409 height 121
click at [632, 174] on div "Unfortunately, your case was unable to be electronically filed with the bankrup…" at bounding box center [689, 165] width 409 height 121
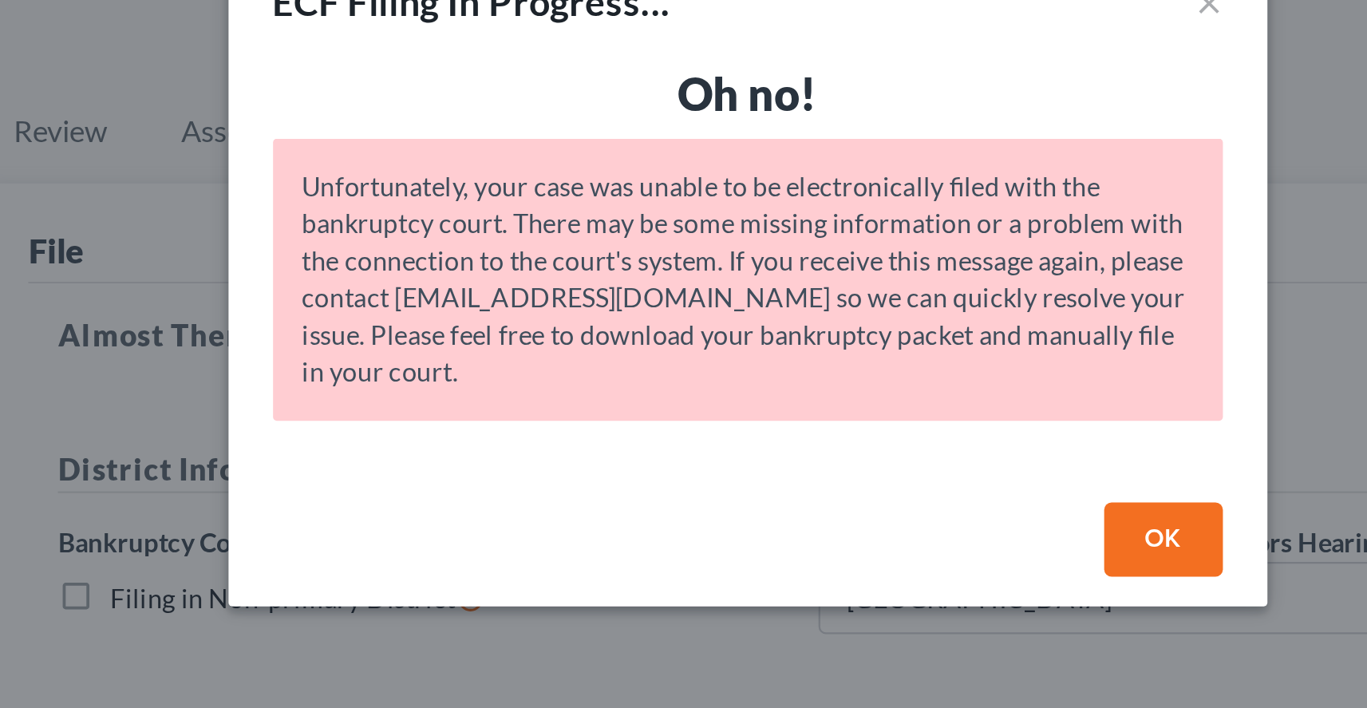
scroll to position [0, 0]
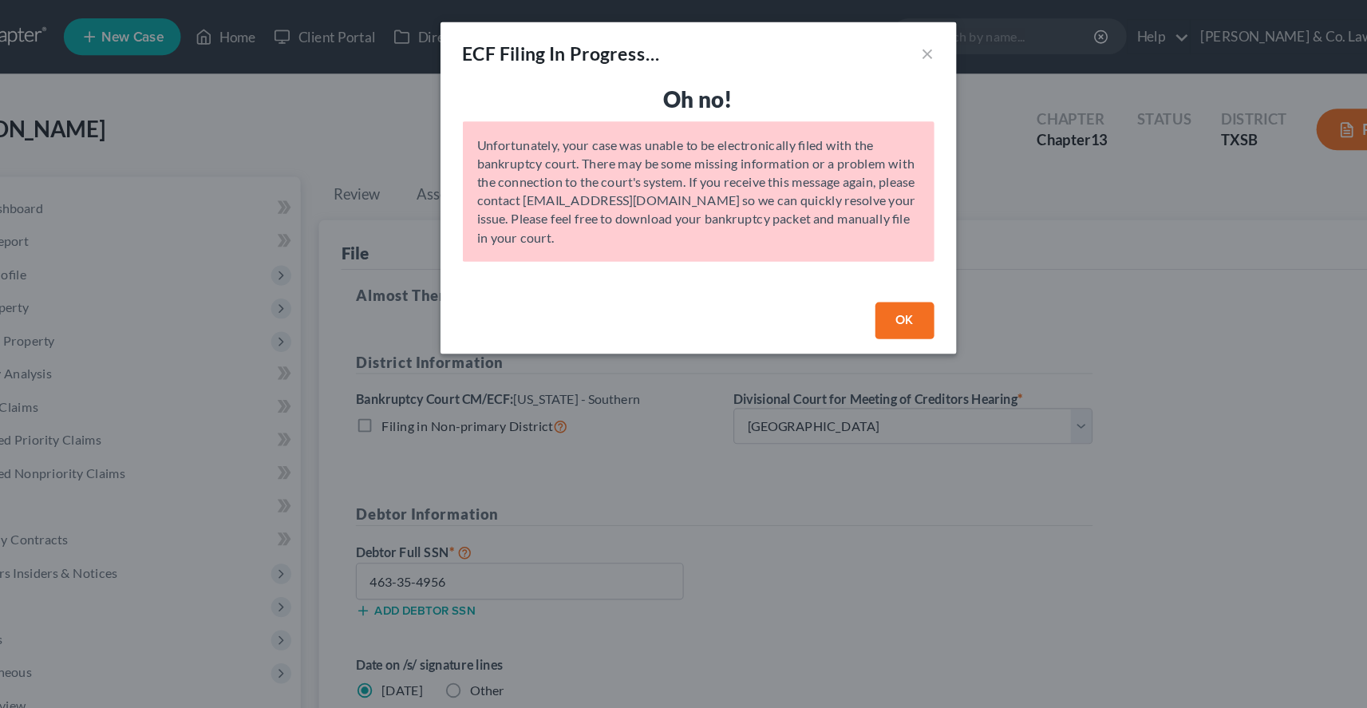
click at [837, 282] on button "OK" at bounding box center [862, 278] width 51 height 32
